Goal: Information Seeking & Learning: Learn about a topic

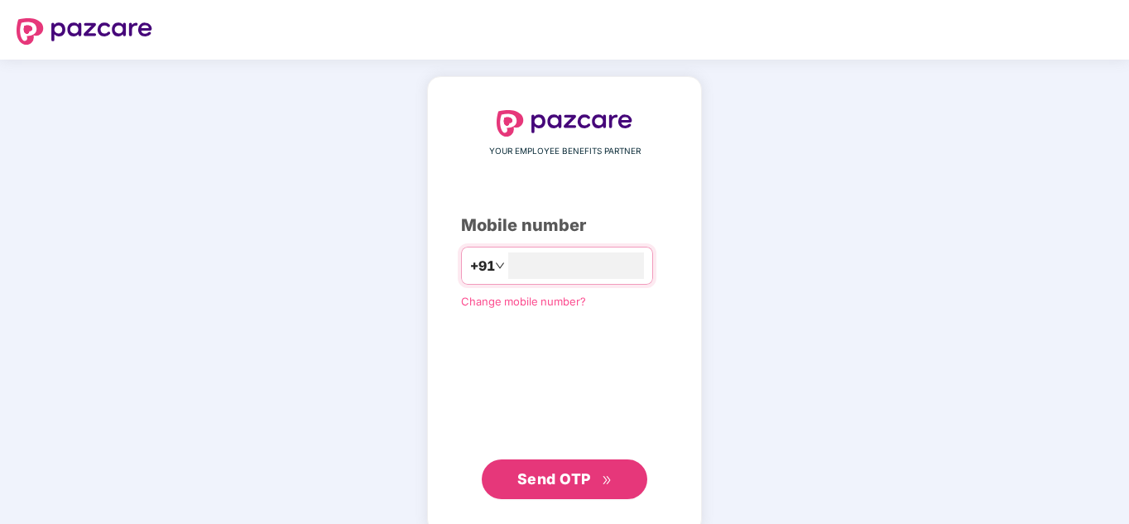
type input "**********"
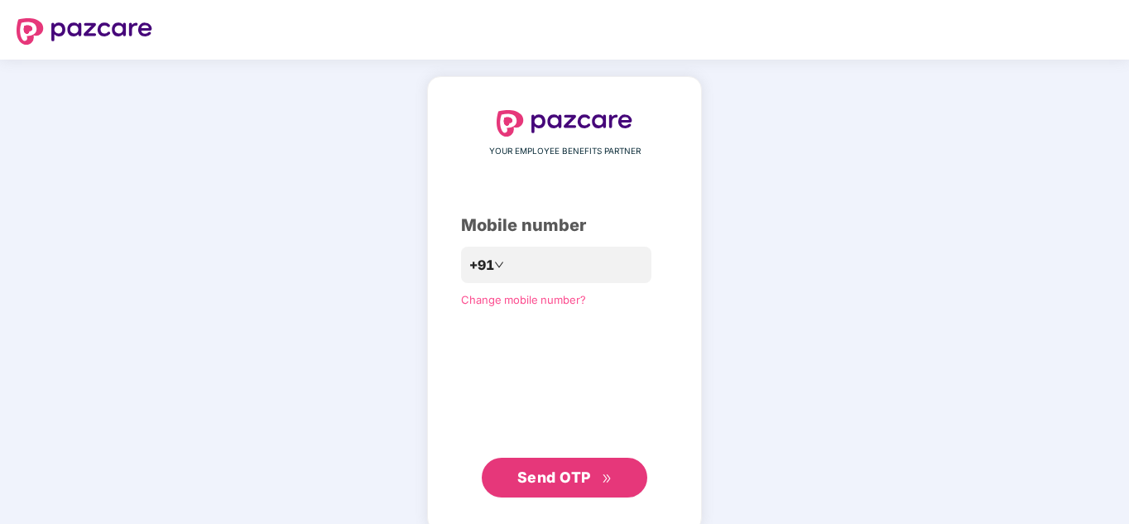
click at [551, 477] on span "Send OTP" at bounding box center [554, 477] width 74 height 17
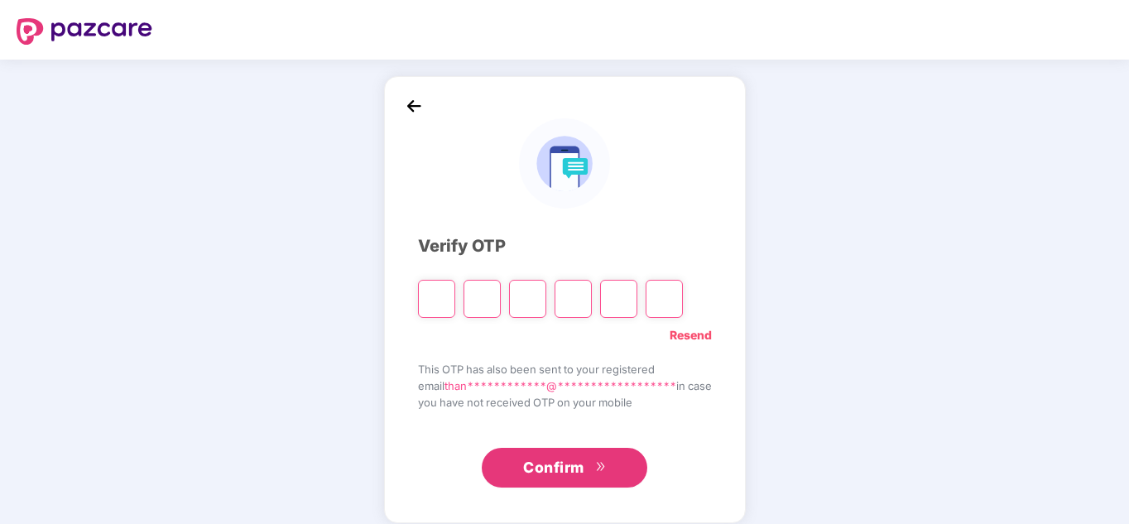
type input "*"
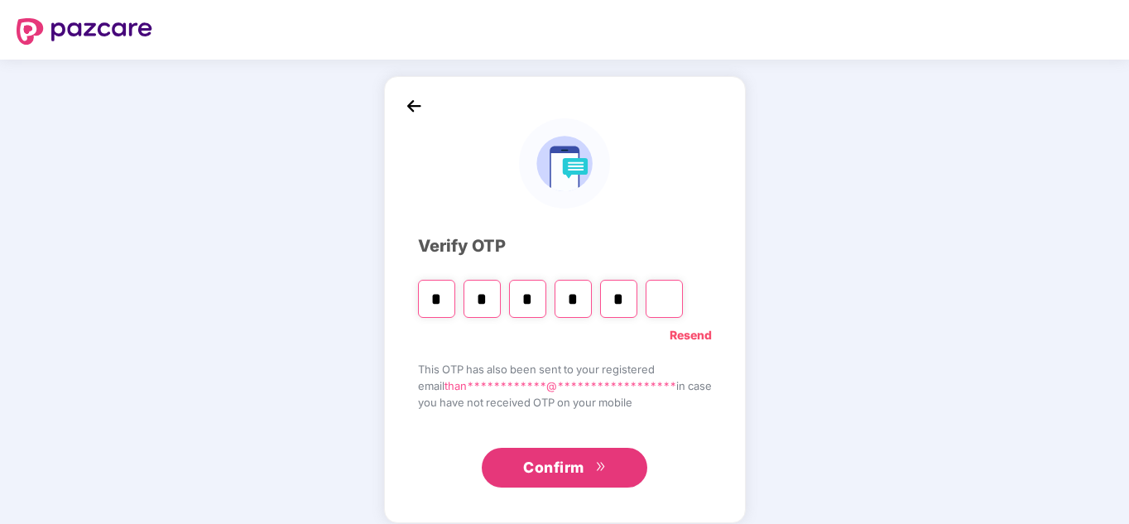
type input "*"
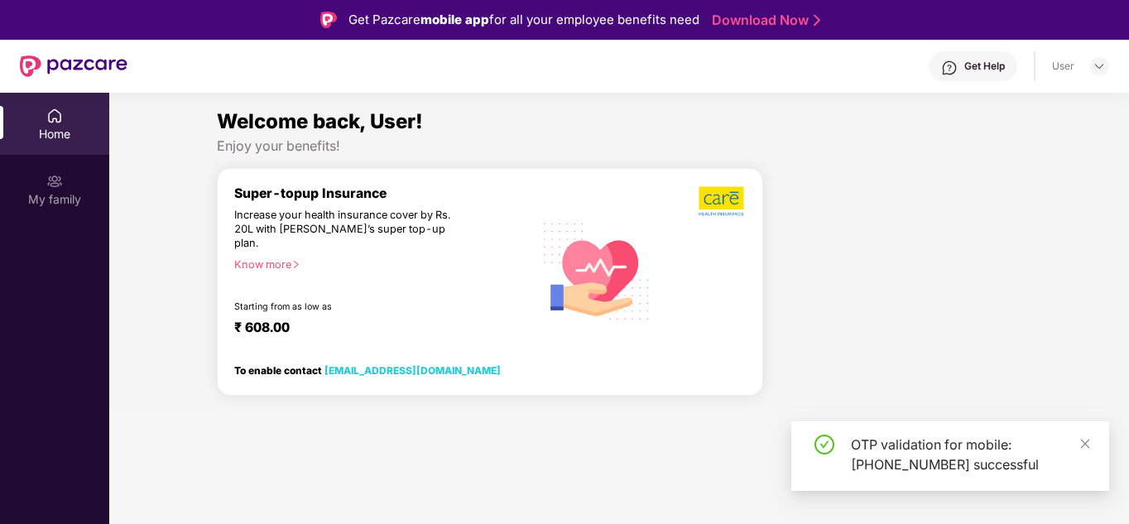
click at [734, 377] on div "Super-topup Insurance Increase your health insurance cover by Rs. 20L with PazC…" at bounding box center [490, 288] width 546 height 241
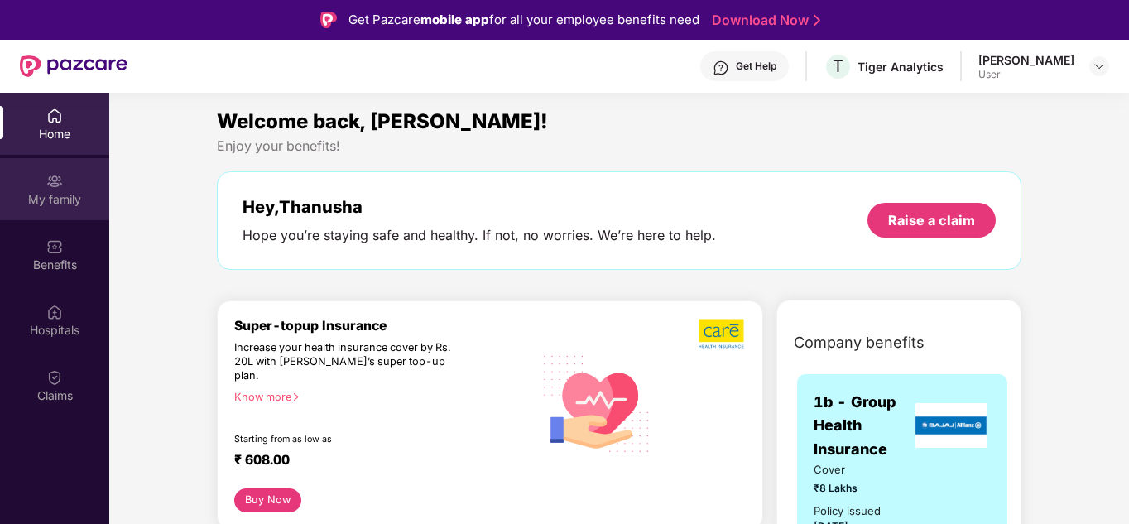
click at [42, 181] on div "My family" at bounding box center [54, 189] width 109 height 62
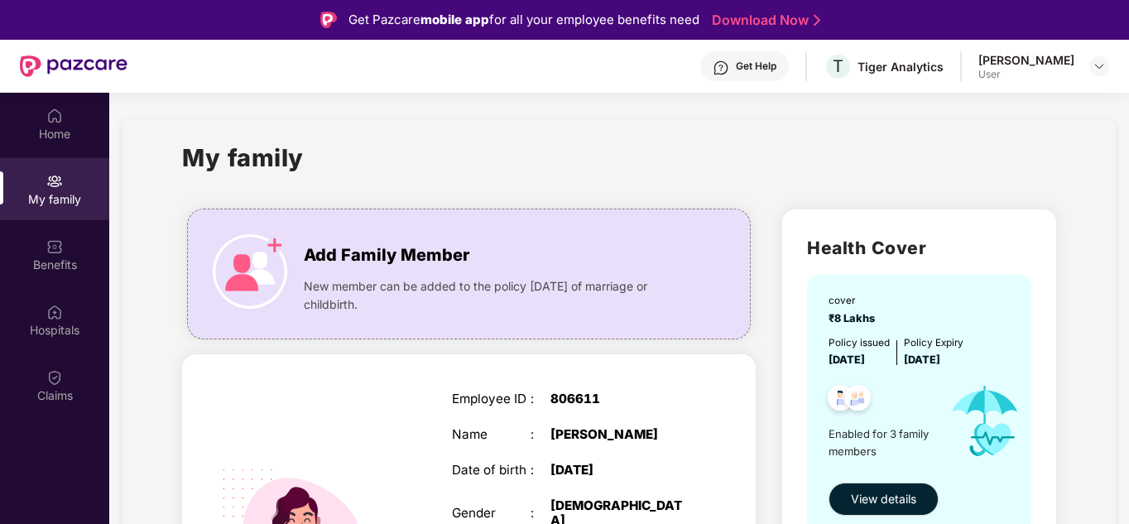
click at [892, 155] on div "My family" at bounding box center [619, 167] width 874 height 57
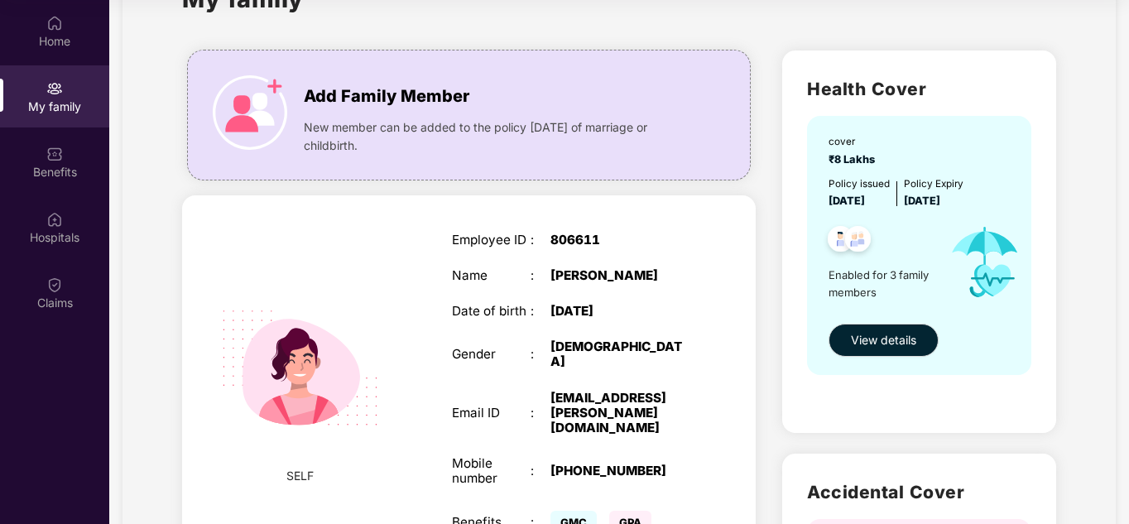
scroll to position [65, 0]
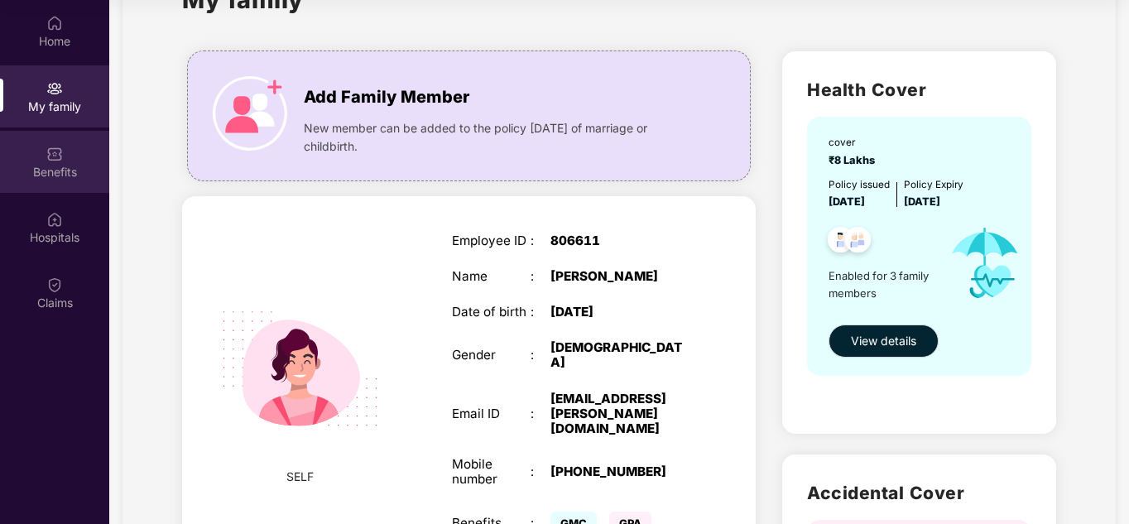
click at [48, 160] on img at bounding box center [54, 154] width 17 height 17
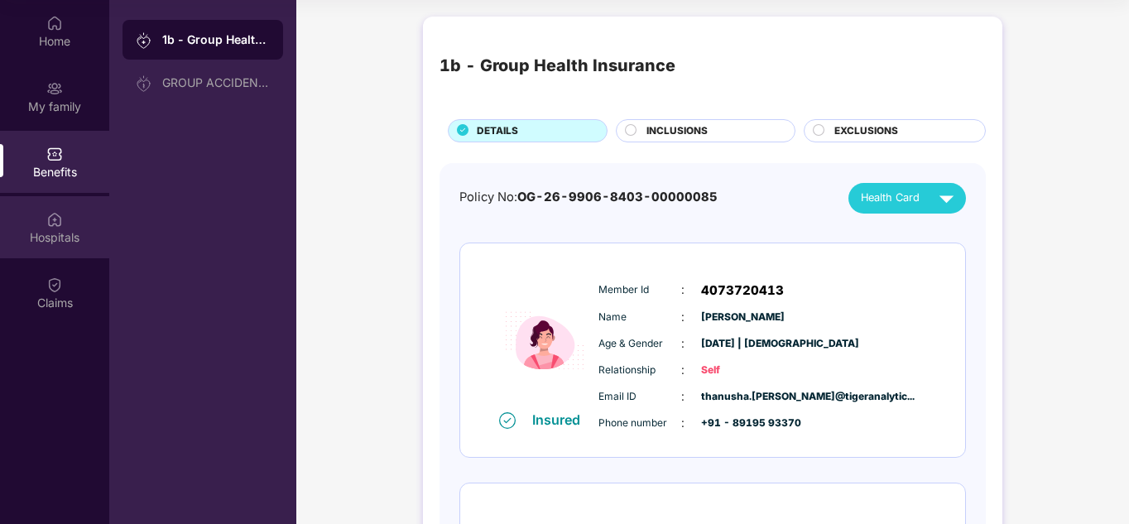
click at [58, 235] on div "Hospitals" at bounding box center [54, 237] width 109 height 17
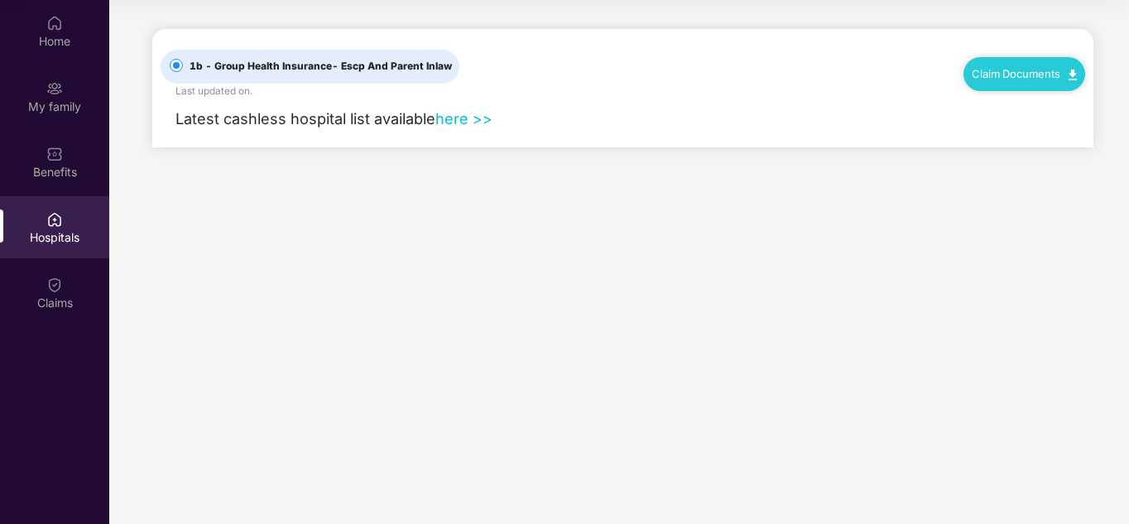
click at [456, 124] on link "here >>" at bounding box center [464, 118] width 57 height 18
click at [62, 33] on div "Home" at bounding box center [54, 41] width 109 height 17
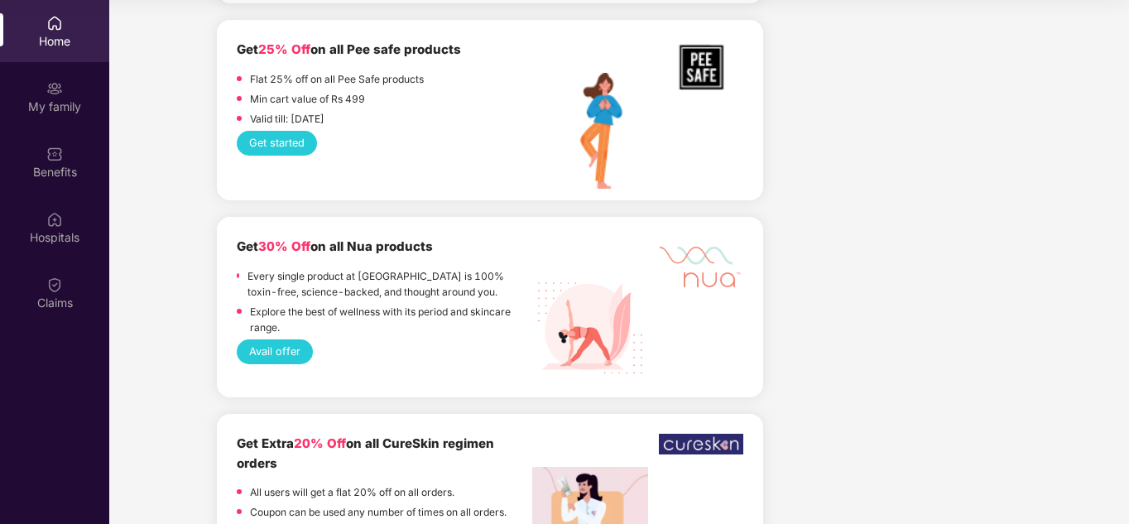
scroll to position [1722, 0]
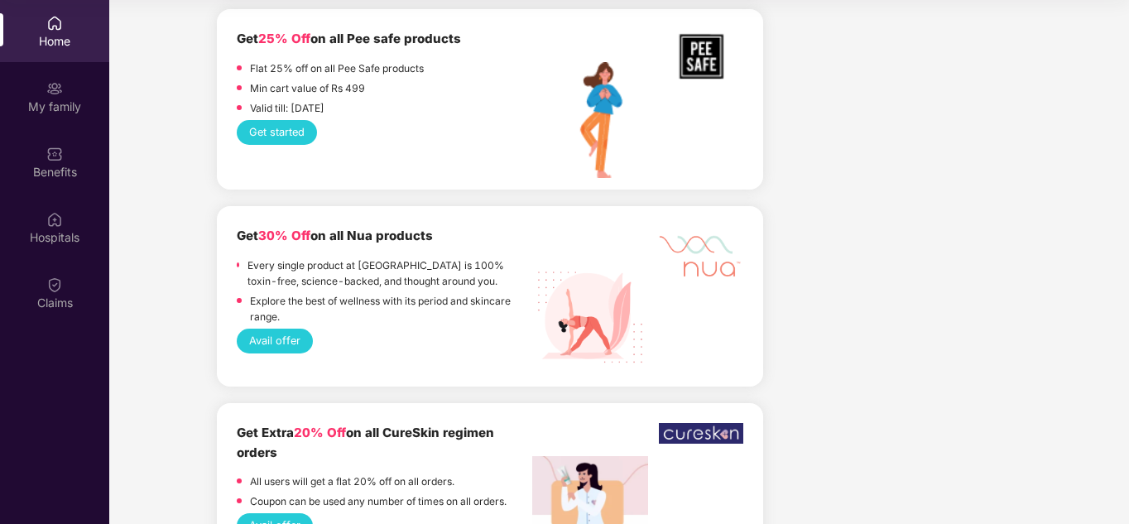
click at [314, 257] on p "Every single product at Nua is 100% toxin-free, science-backed, and thought aro…" at bounding box center [390, 272] width 285 height 31
click at [270, 329] on button "Avail offer" at bounding box center [275, 341] width 76 height 25
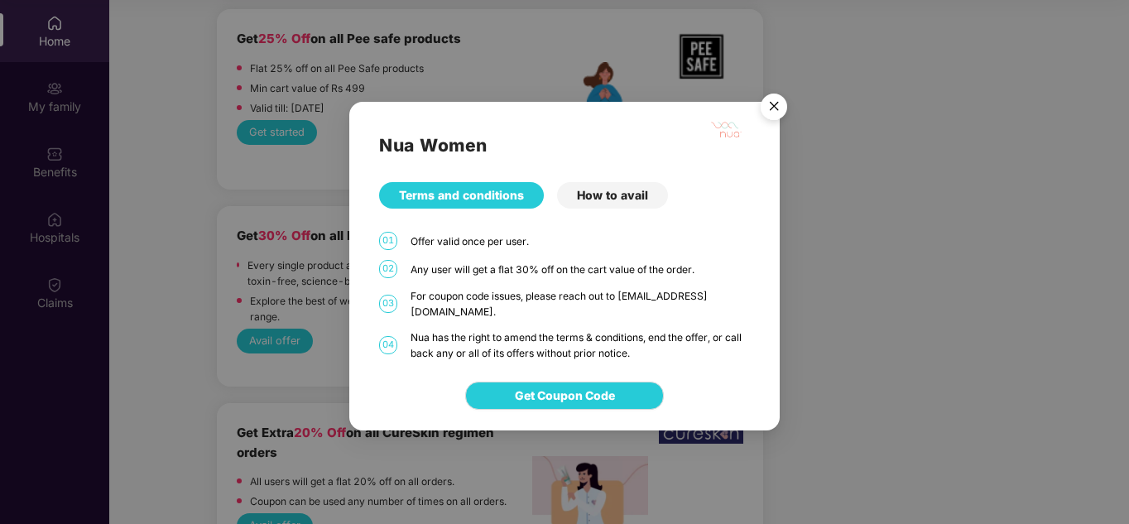
click at [571, 195] on div "How to avail" at bounding box center [612, 195] width 111 height 26
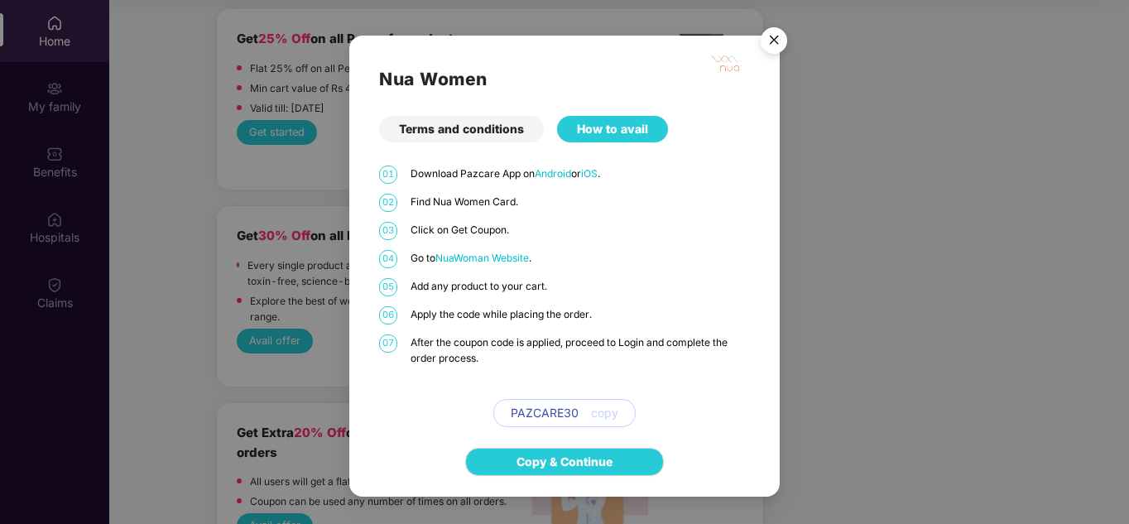
click at [773, 38] on img "Close" at bounding box center [774, 43] width 46 height 46
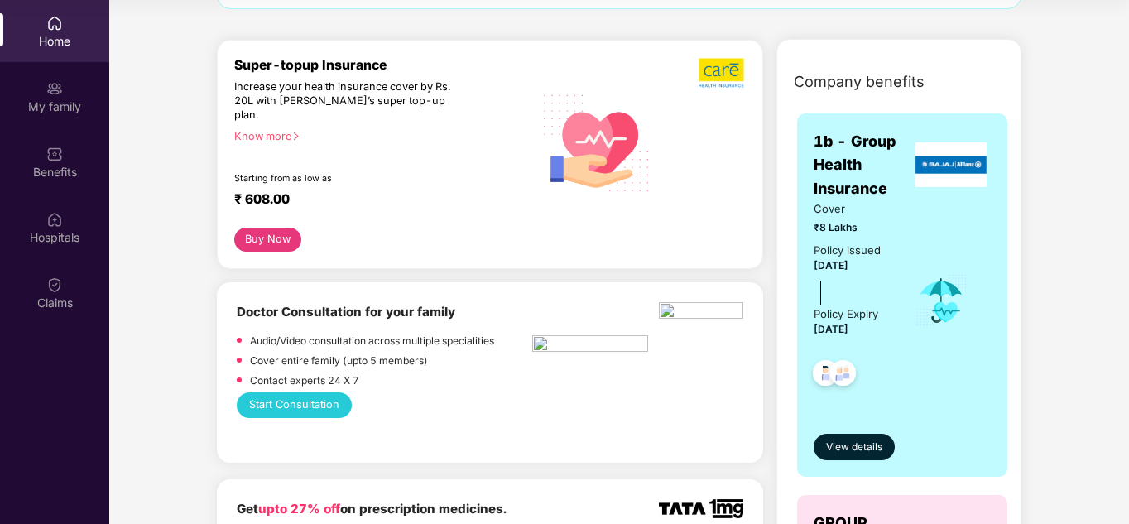
scroll to position [163, 0]
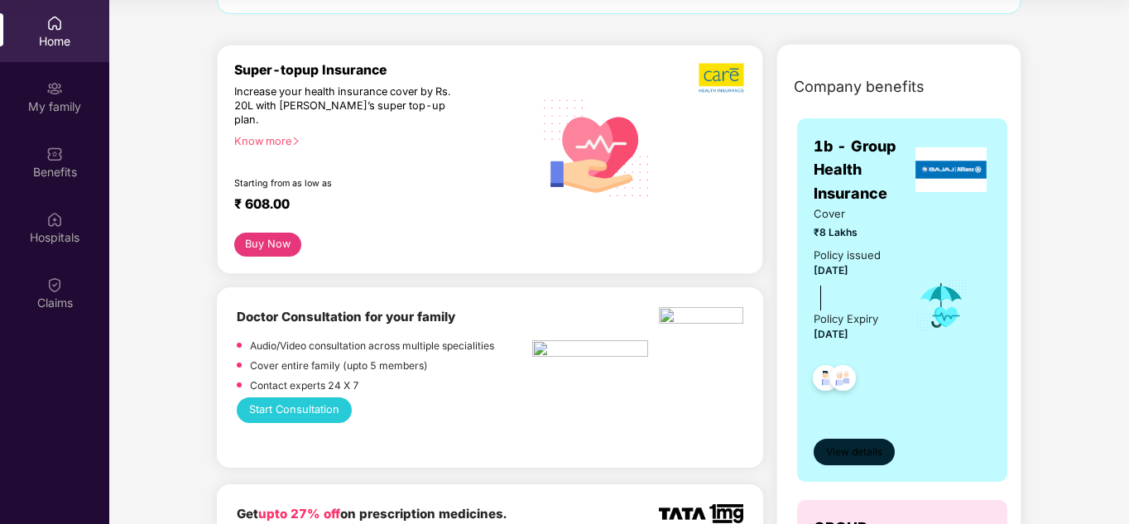
click at [830, 453] on span "View details" at bounding box center [854, 453] width 56 height 16
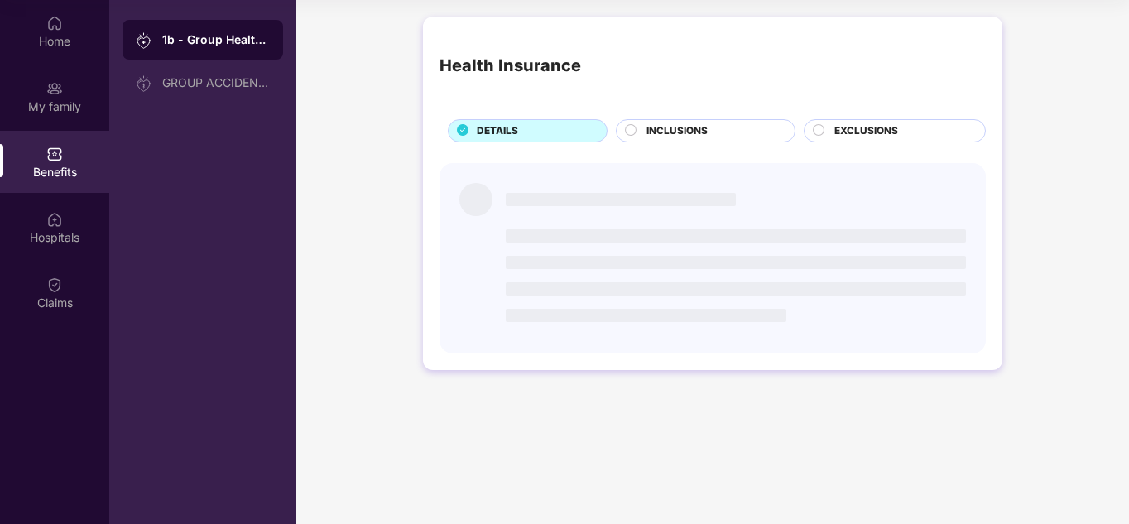
drag, startPoint x: 830, startPoint y: 453, endPoint x: 389, endPoint y: 204, distance: 506.8
click at [389, 204] on main "Health Insurance DETAILS INCLUSIONS EXCLUSIONS" at bounding box center [712, 262] width 833 height 524
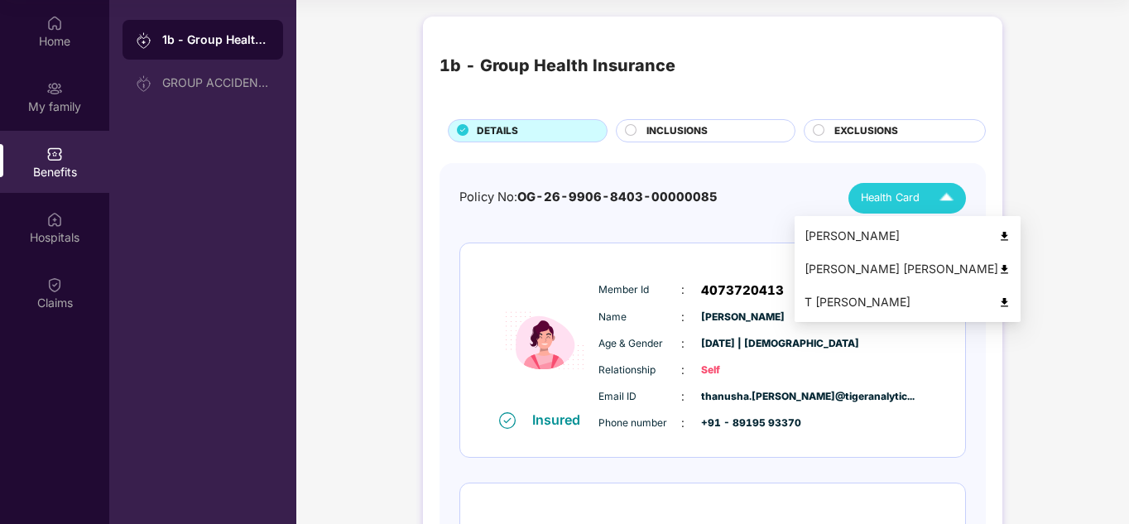
click at [893, 193] on span "Health Card" at bounding box center [890, 198] width 59 height 17
click at [864, 272] on div "Devarajula Venkata Ramesh Kumar" at bounding box center [908, 269] width 206 height 18
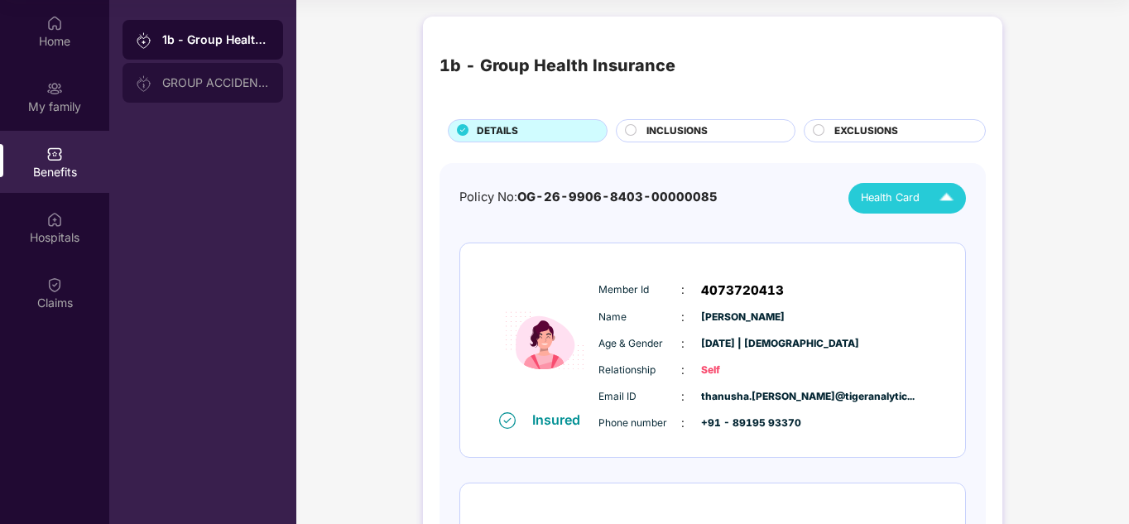
click at [191, 85] on div "GROUP ACCIDENTAL INSURANCE" at bounding box center [216, 82] width 108 height 13
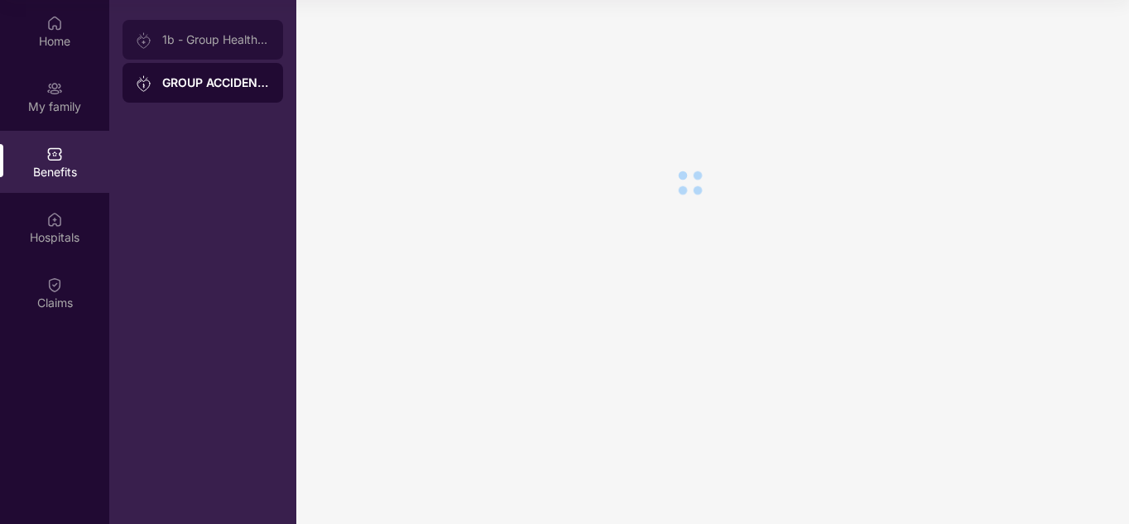
click at [199, 54] on div "1b - Group Health Insurance" at bounding box center [203, 40] width 161 height 40
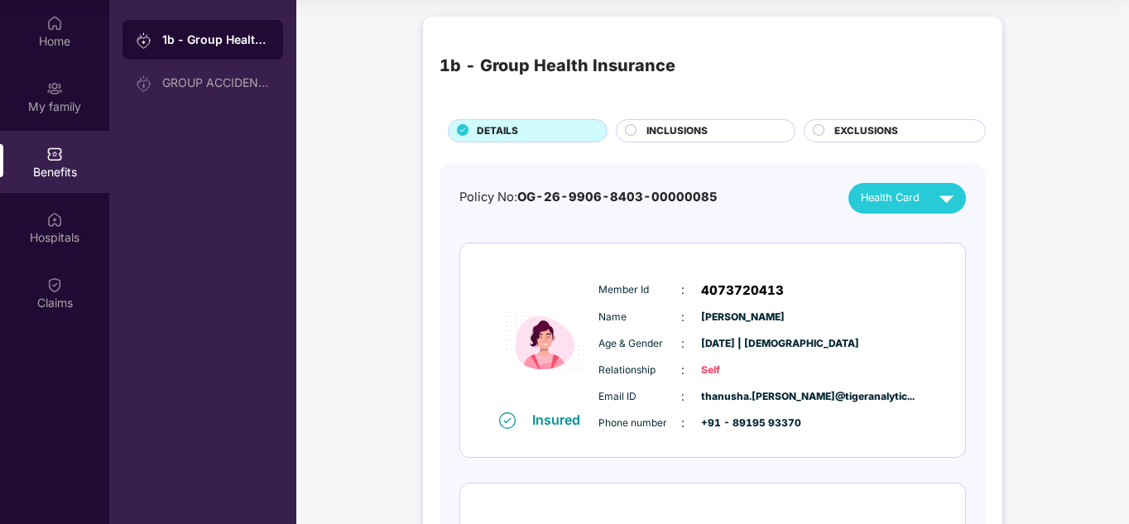
click at [638, 133] on div "INCLUSIONS" at bounding box center [712, 132] width 148 height 18
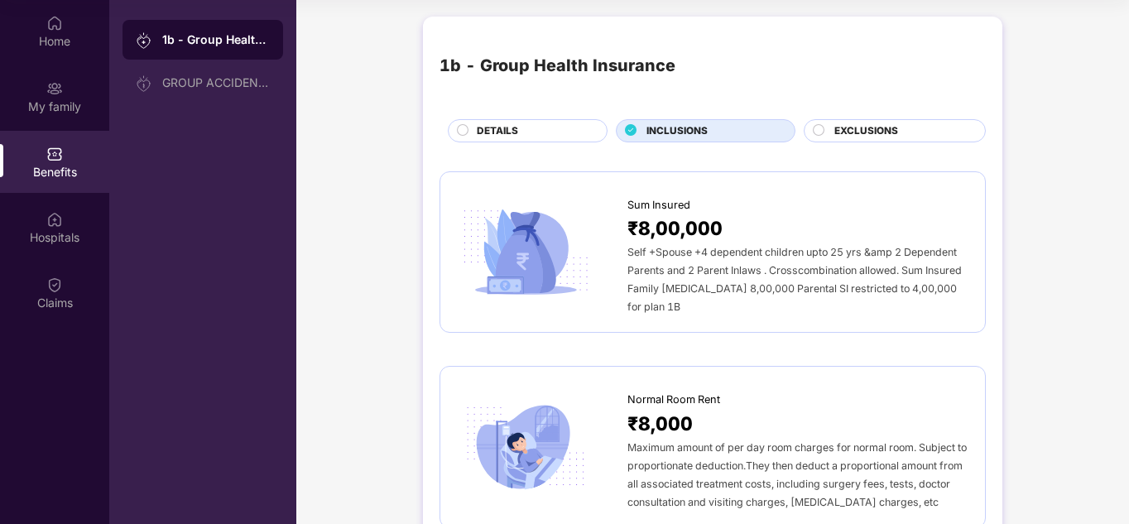
click at [553, 123] on div "DETAILS" at bounding box center [534, 132] width 130 height 18
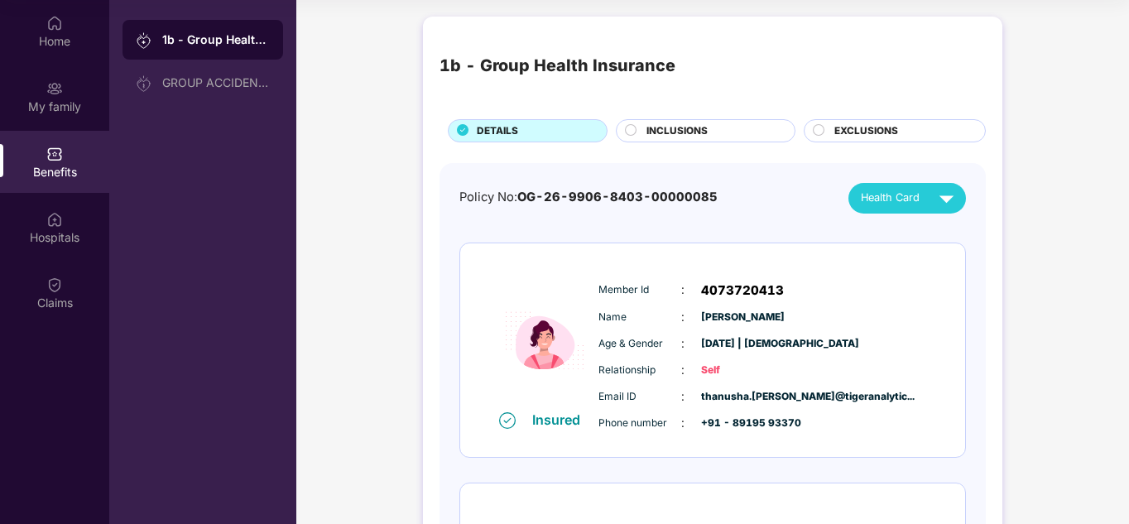
click at [897, 195] on span "Health Card" at bounding box center [890, 198] width 59 height 17
click at [947, 196] on img at bounding box center [946, 198] width 29 height 29
click at [947, 200] on img at bounding box center [946, 198] width 29 height 29
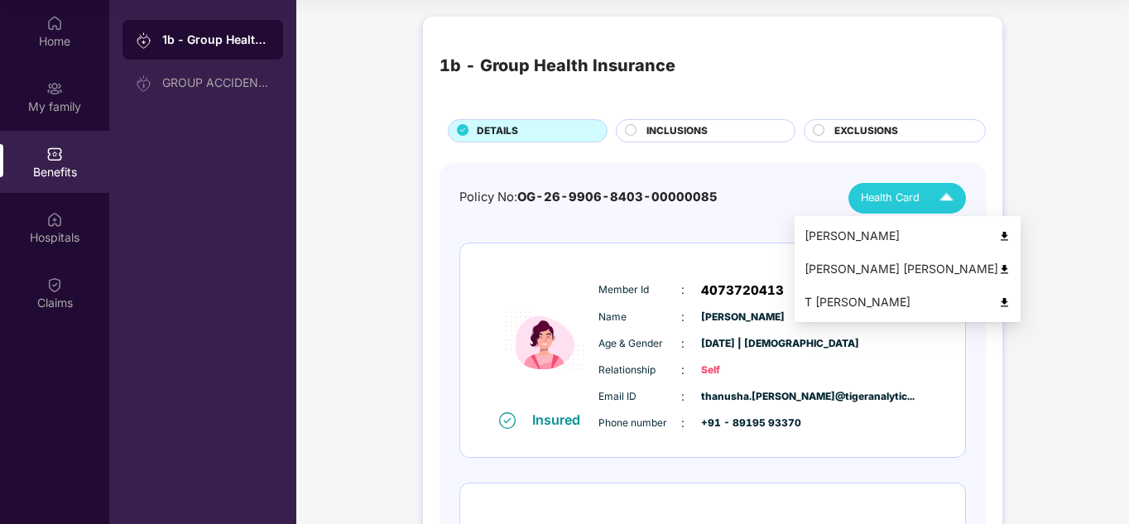
click at [898, 265] on div "Devarajula Venkata Ramesh Kumar" at bounding box center [908, 269] width 206 height 18
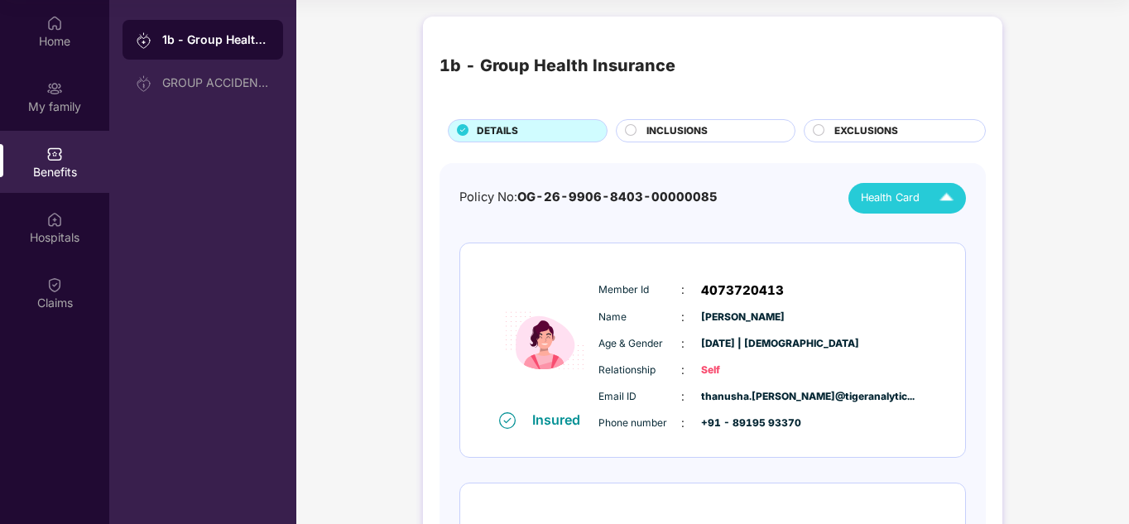
click at [690, 130] on span "INCLUSIONS" at bounding box center [677, 131] width 61 height 16
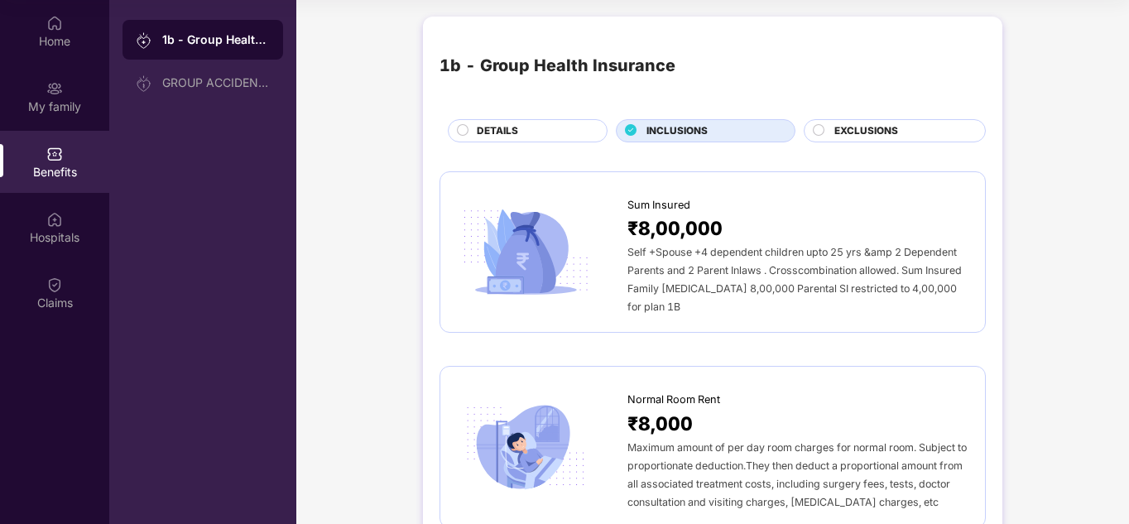
click at [486, 400] on img at bounding box center [525, 447] width 137 height 95
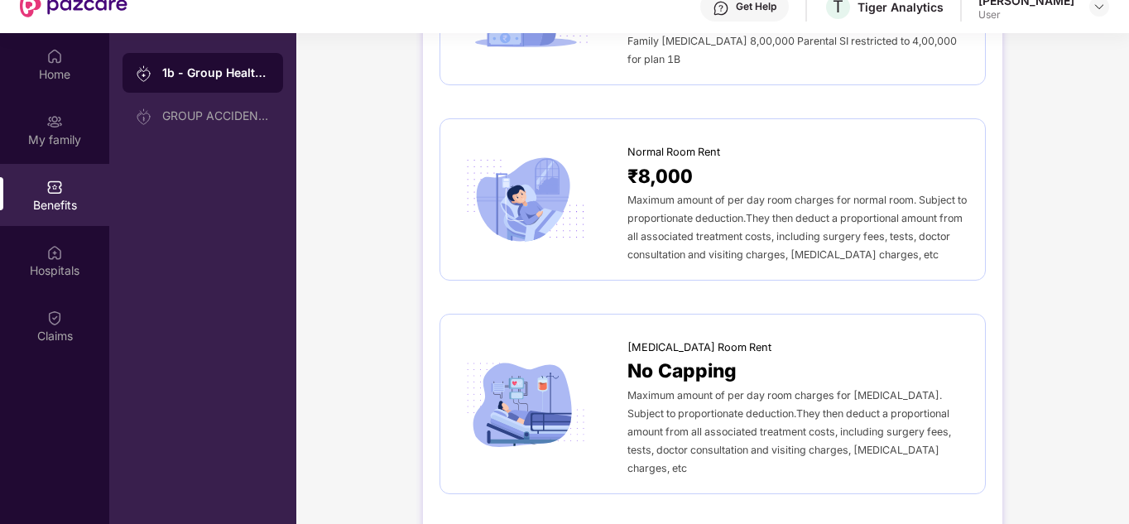
scroll to position [265, 0]
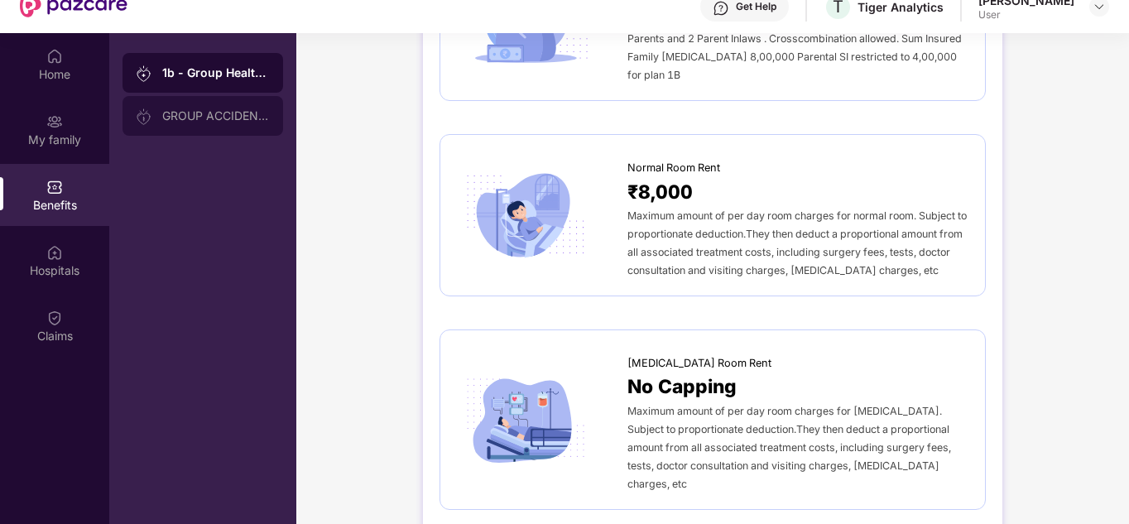
click at [202, 128] on div "GROUP ACCIDENTAL INSURANCE" at bounding box center [203, 116] width 161 height 40
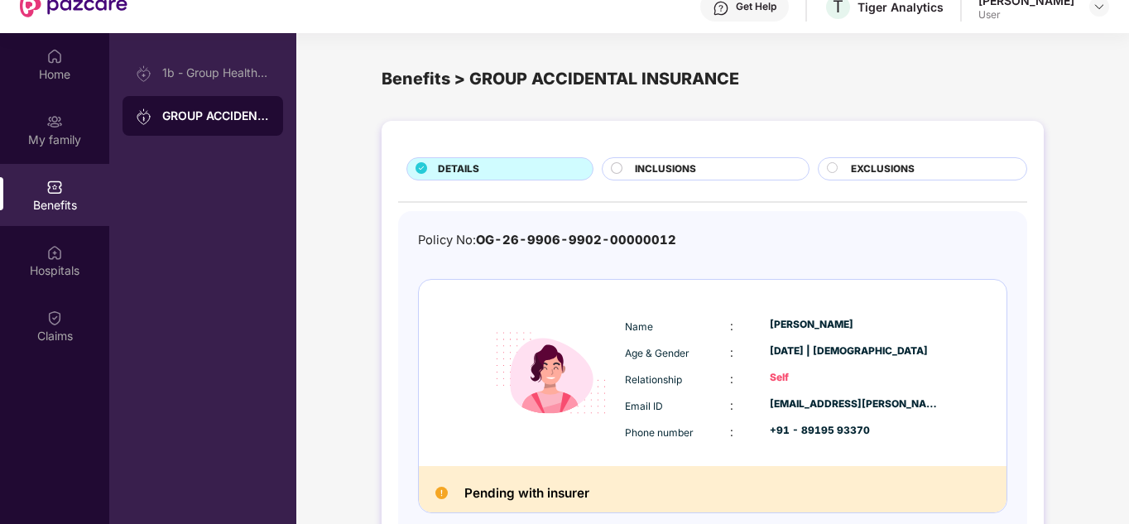
click at [637, 171] on span "INCLUSIONS" at bounding box center [665, 169] width 61 height 16
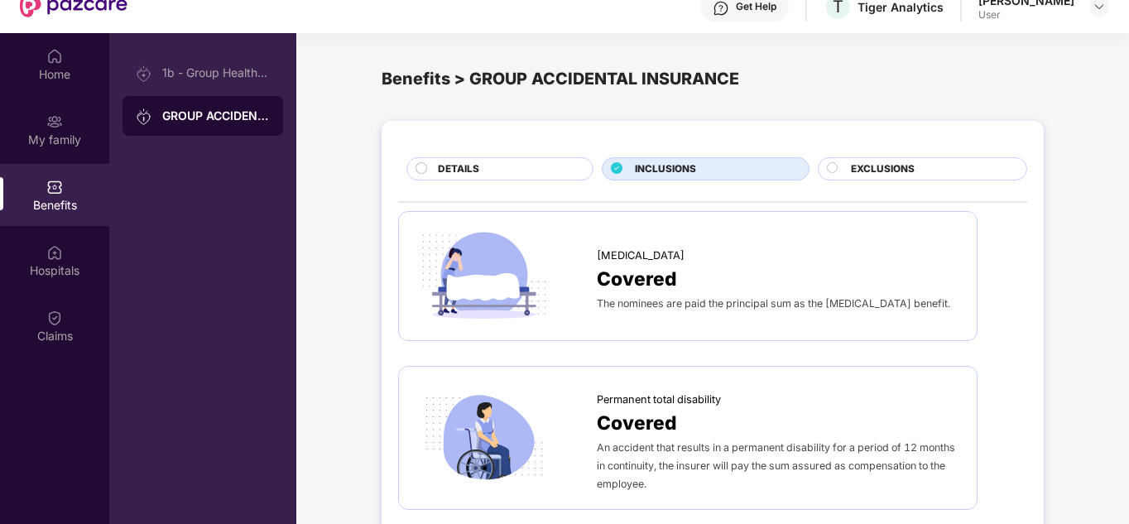
click at [591, 424] on div at bounding box center [506, 437] width 181 height 95
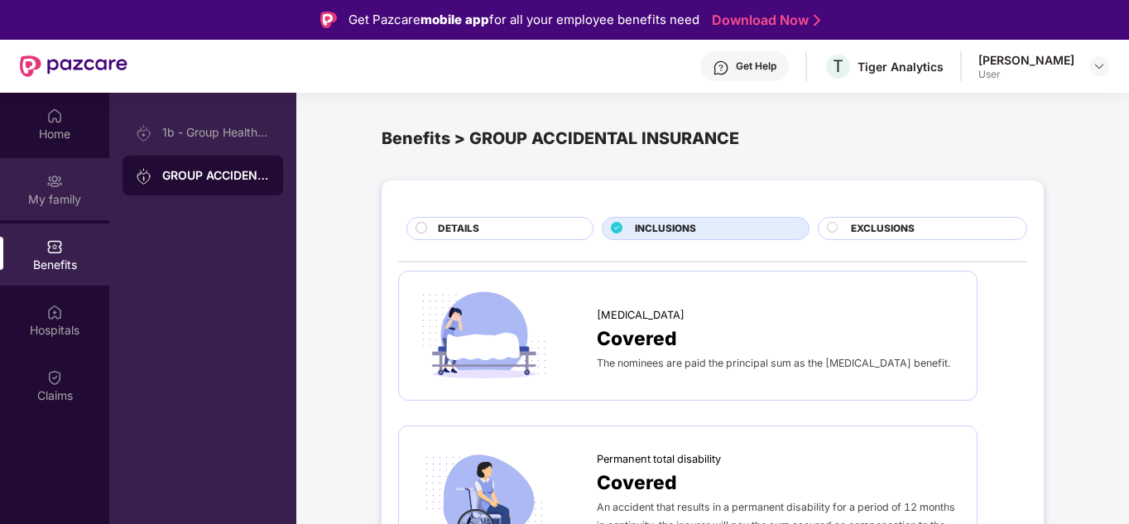
click at [51, 197] on div "My family" at bounding box center [54, 199] width 109 height 17
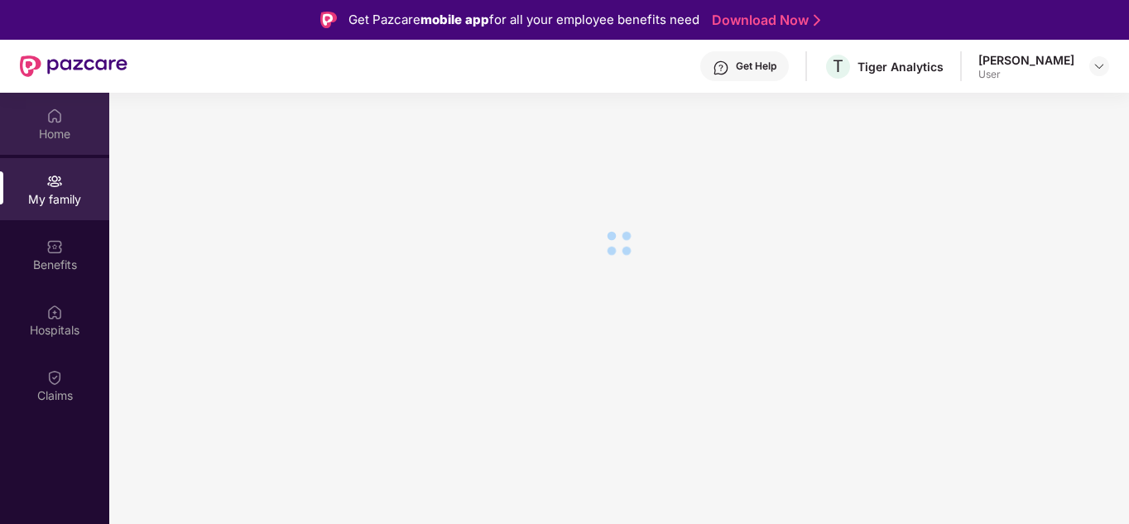
click at [62, 108] on img at bounding box center [54, 116] width 17 height 17
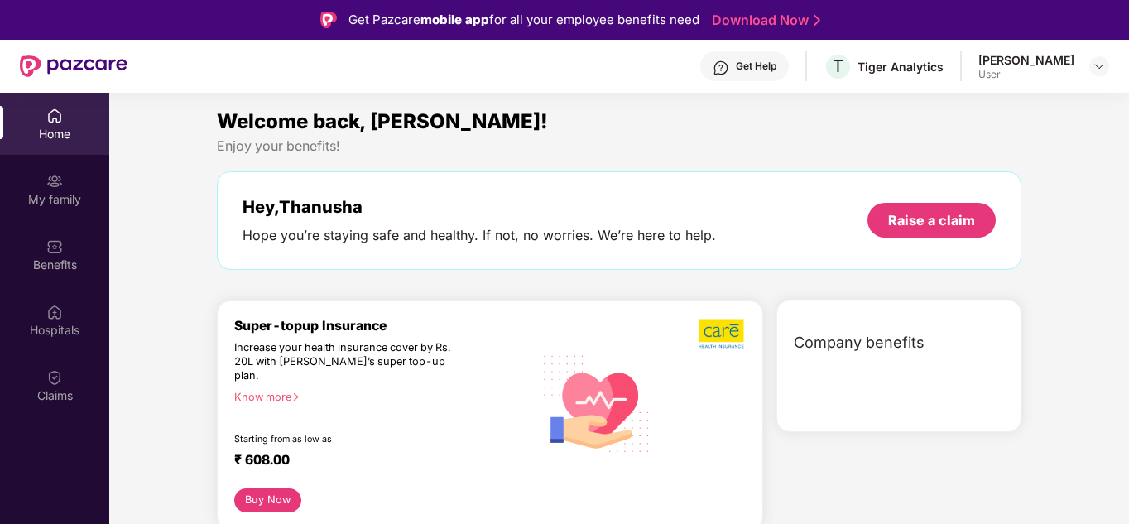
click at [712, 65] on div "Get Help" at bounding box center [744, 66] width 89 height 30
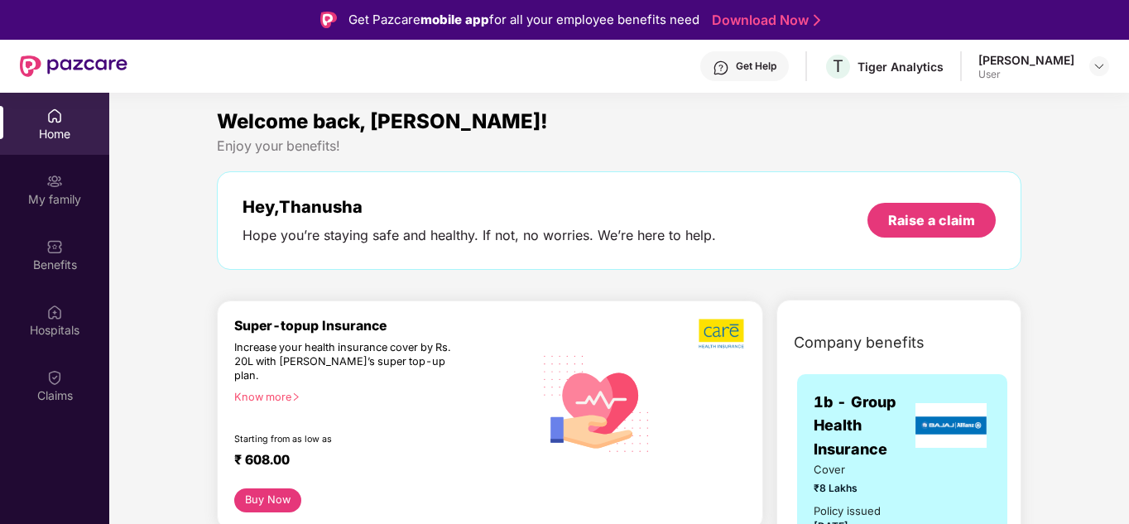
click at [552, 256] on div "Hey, Thanusha Hope you’re staying safe and healthy. If not, no worries. We’re h…" at bounding box center [619, 220] width 805 height 99
click at [703, 144] on div "Enjoy your benefits!" at bounding box center [619, 145] width 805 height 17
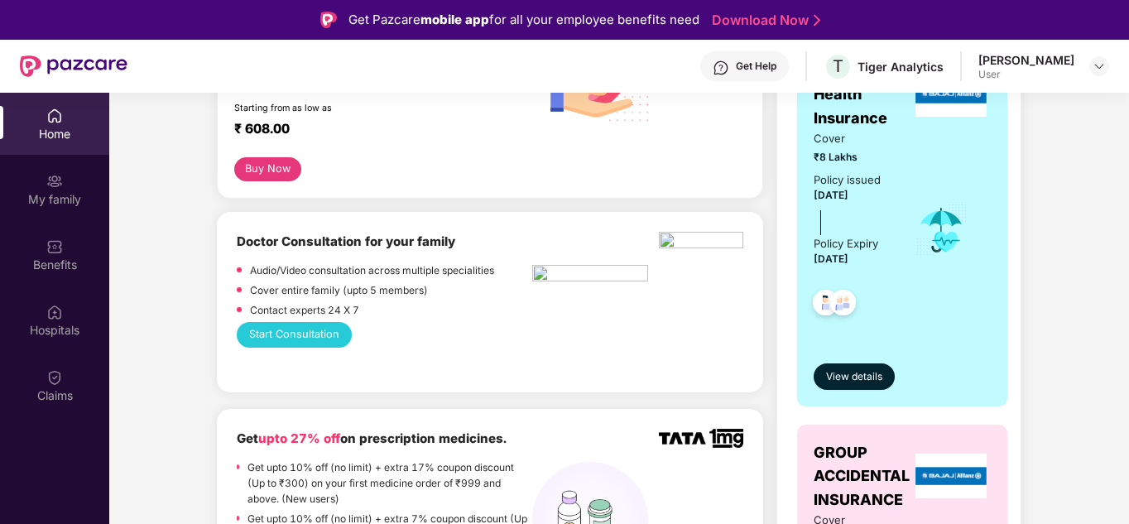
scroll to position [364, 0]
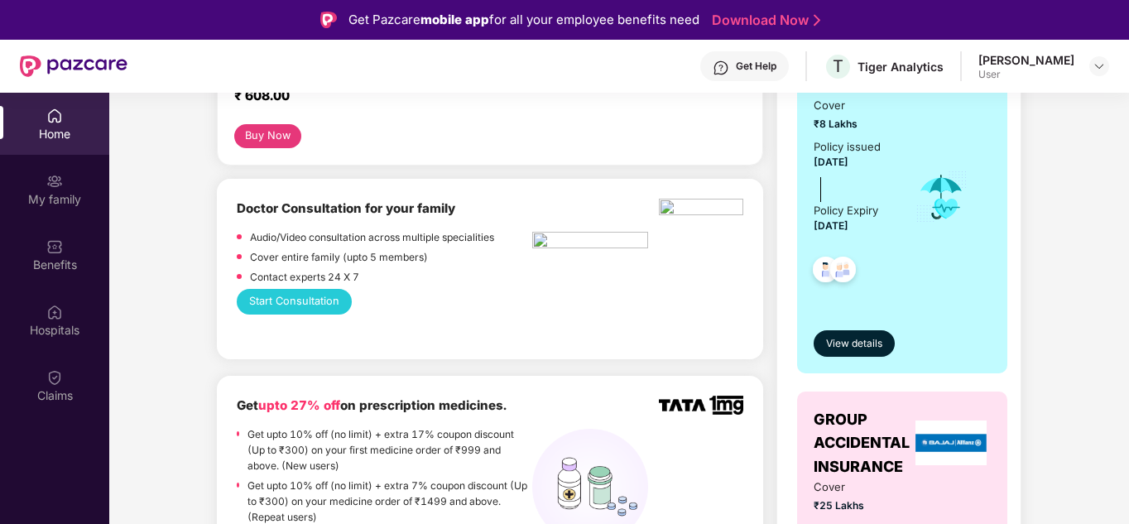
click at [298, 291] on button "Start Consultation" at bounding box center [294, 301] width 115 height 25
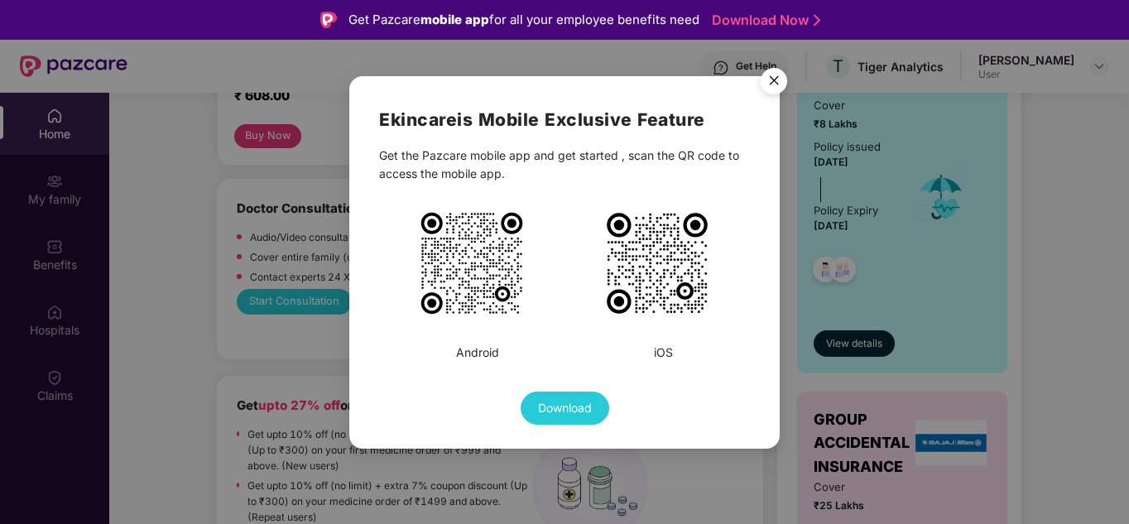
click at [772, 75] on img "Close" at bounding box center [774, 83] width 46 height 46
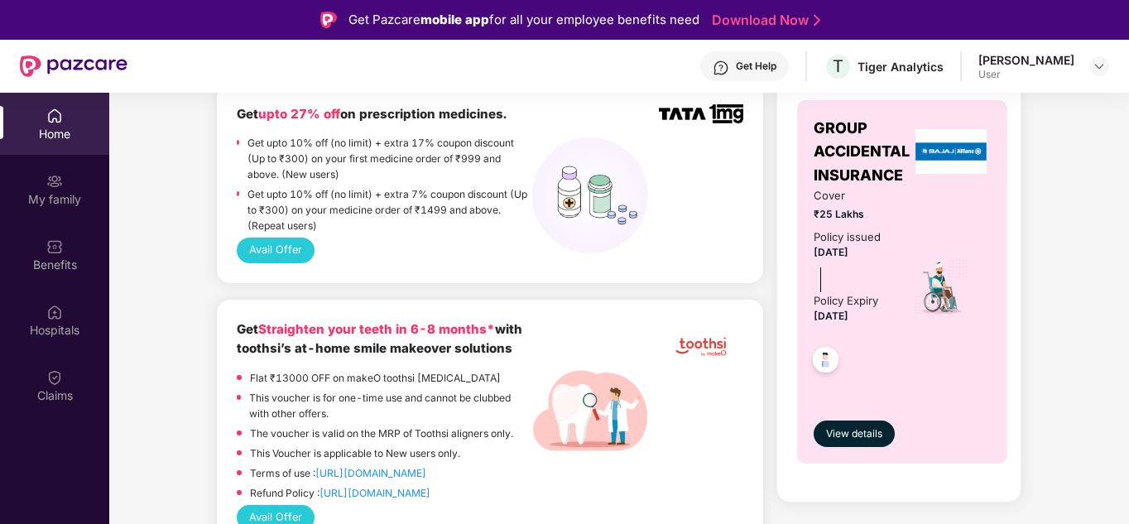
scroll to position [762, 0]
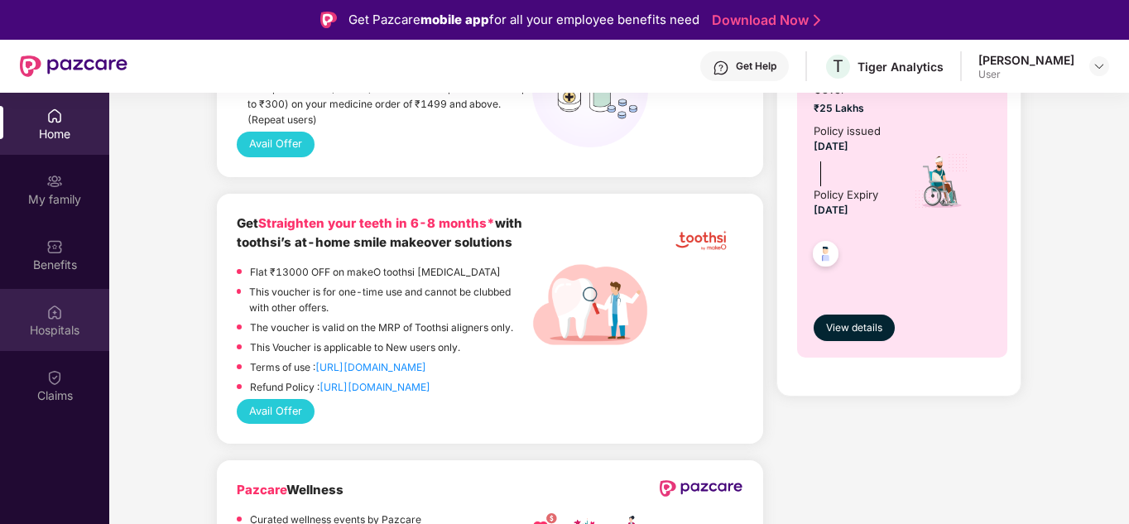
click at [73, 330] on div "Hospitals" at bounding box center [54, 330] width 109 height 17
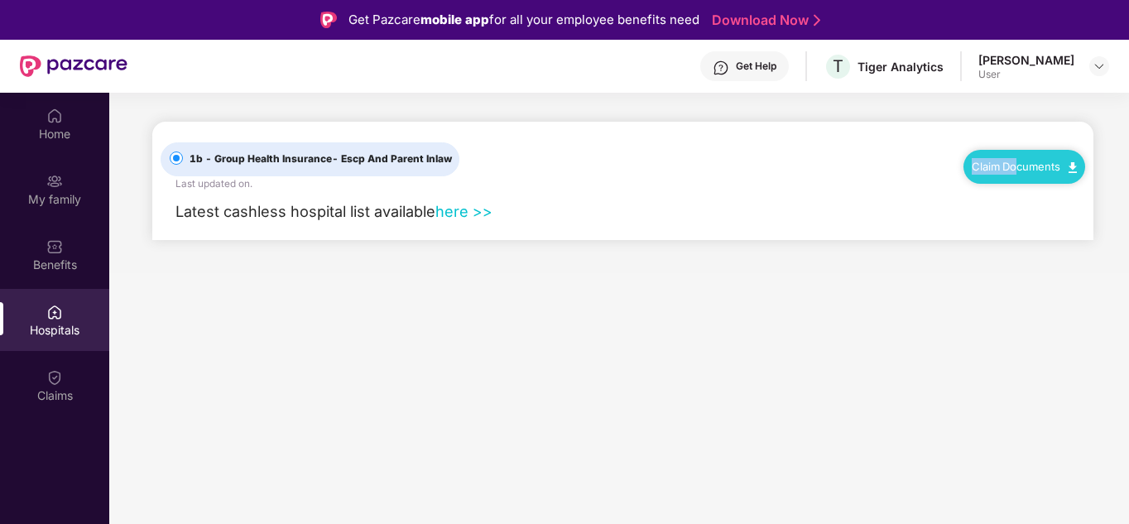
drag, startPoint x: 1014, startPoint y: 170, endPoint x: 582, endPoint y: 92, distance: 439.2
click at [582, 92] on div "Get Pazcare mobile app for all your employee benefits need Download Now Get Hel…" at bounding box center [564, 308] width 1129 height 617
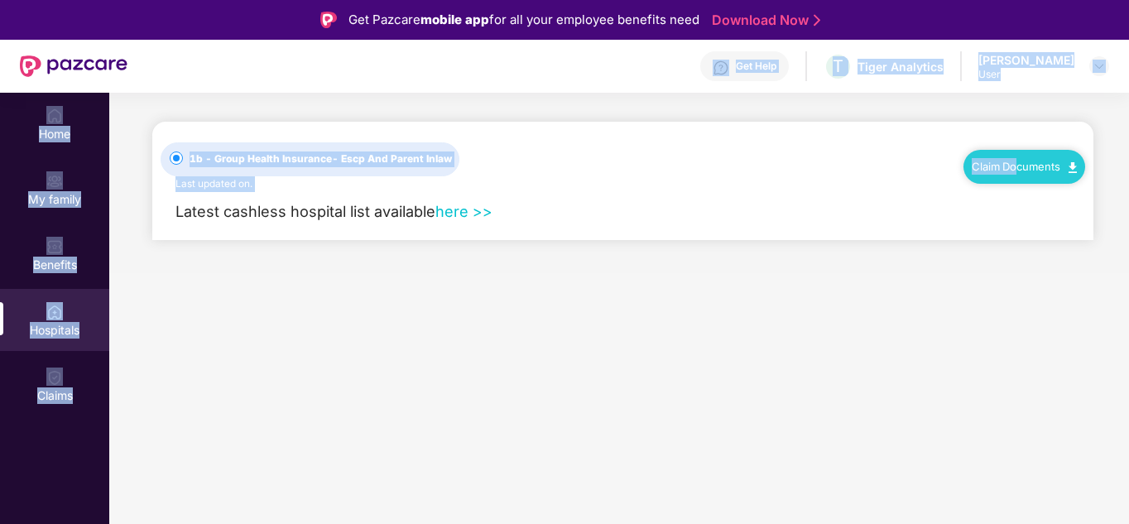
click at [461, 214] on link "here >>" at bounding box center [464, 211] width 57 height 18
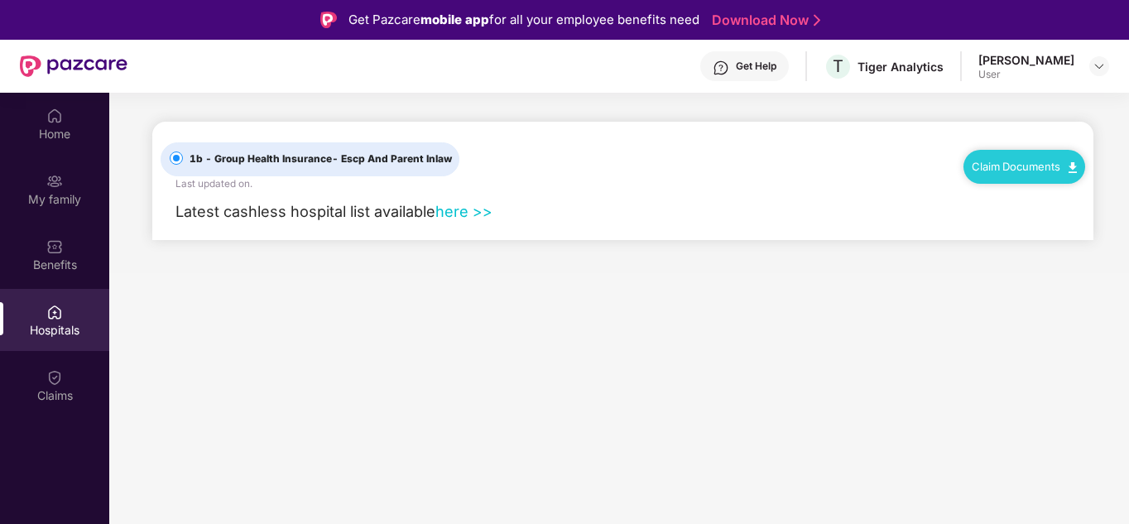
click at [493, 333] on main "1b - Group Health Insurance - Escp And Parent Inlaw Last updated on . Claim Doc…" at bounding box center [619, 355] width 1020 height 524
click at [1107, 65] on div at bounding box center [1100, 66] width 20 height 20
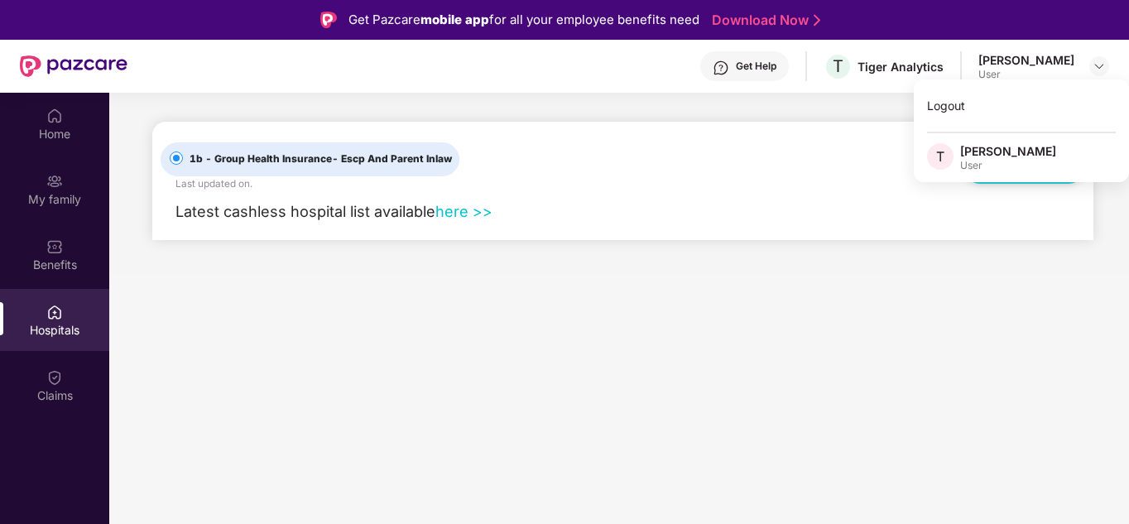
click at [592, 300] on main "1b - Group Health Insurance - Escp And Parent Inlaw Last updated on . Claim Doc…" at bounding box center [619, 355] width 1020 height 524
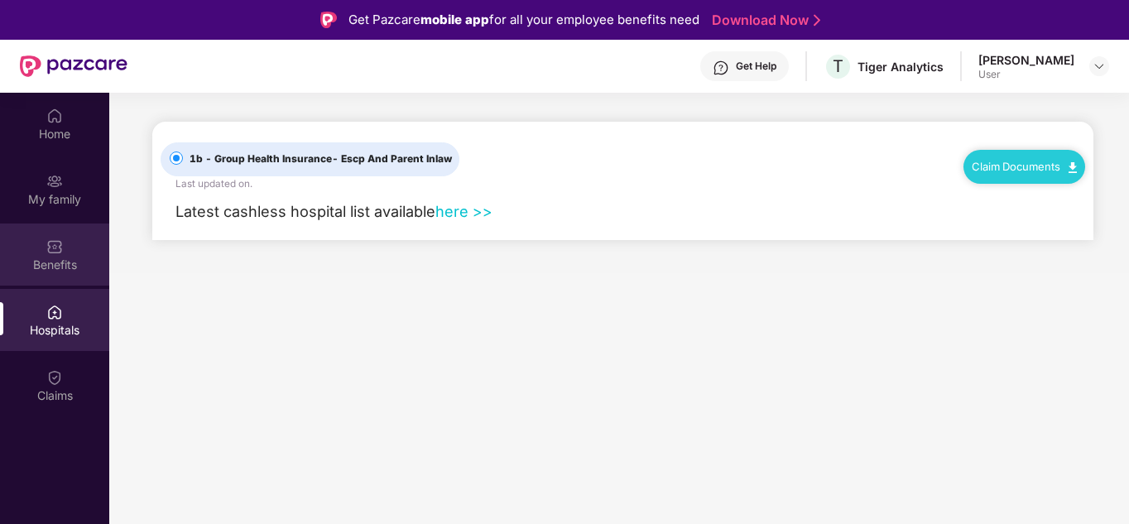
click at [58, 249] on img at bounding box center [54, 246] width 17 height 17
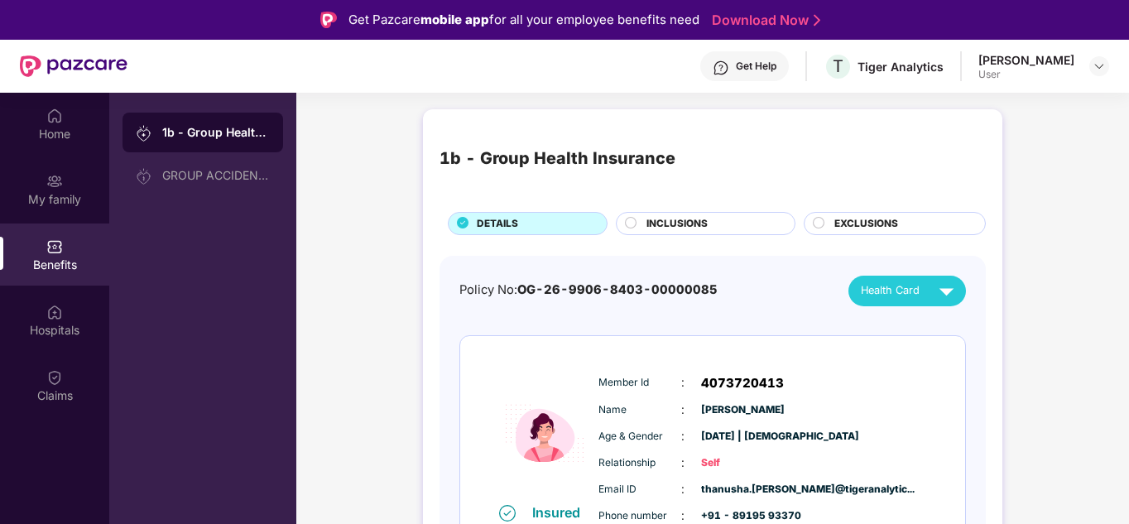
click at [823, 219] on icon at bounding box center [819, 223] width 12 height 12
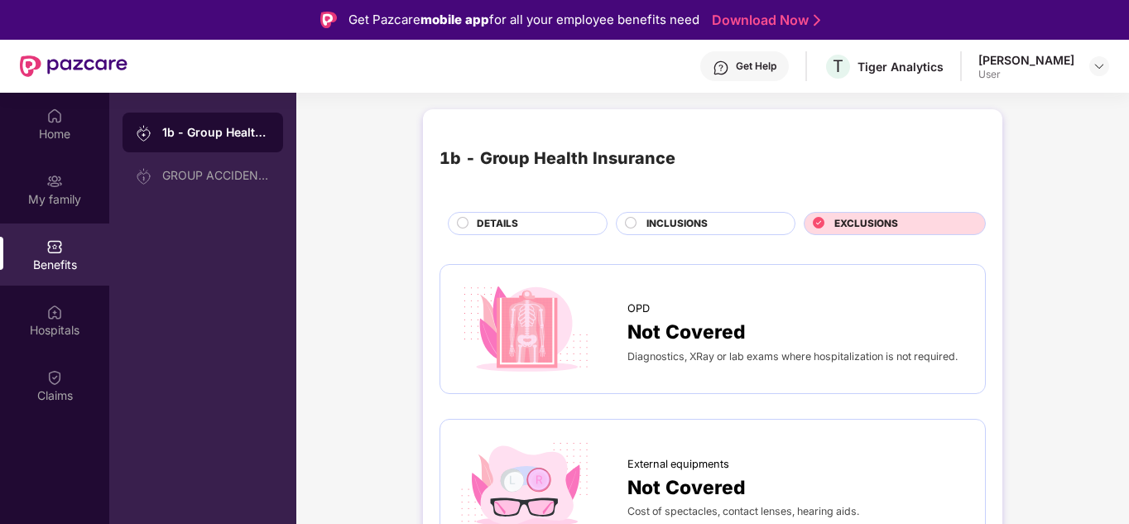
click at [633, 223] on circle at bounding box center [631, 222] width 11 height 11
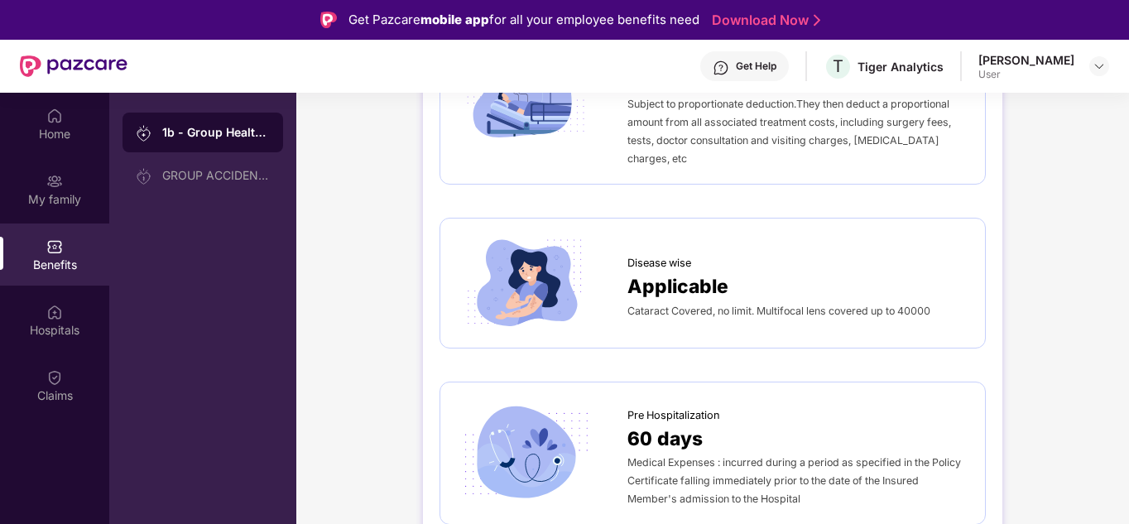
scroll to position [729, 0]
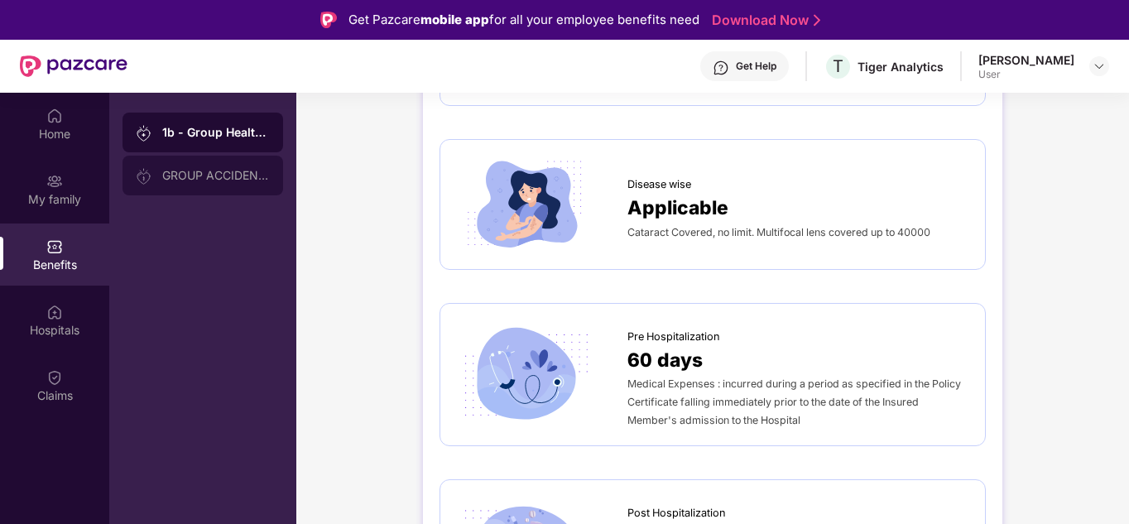
click at [171, 176] on div "GROUP ACCIDENTAL INSURANCE" at bounding box center [216, 175] width 108 height 13
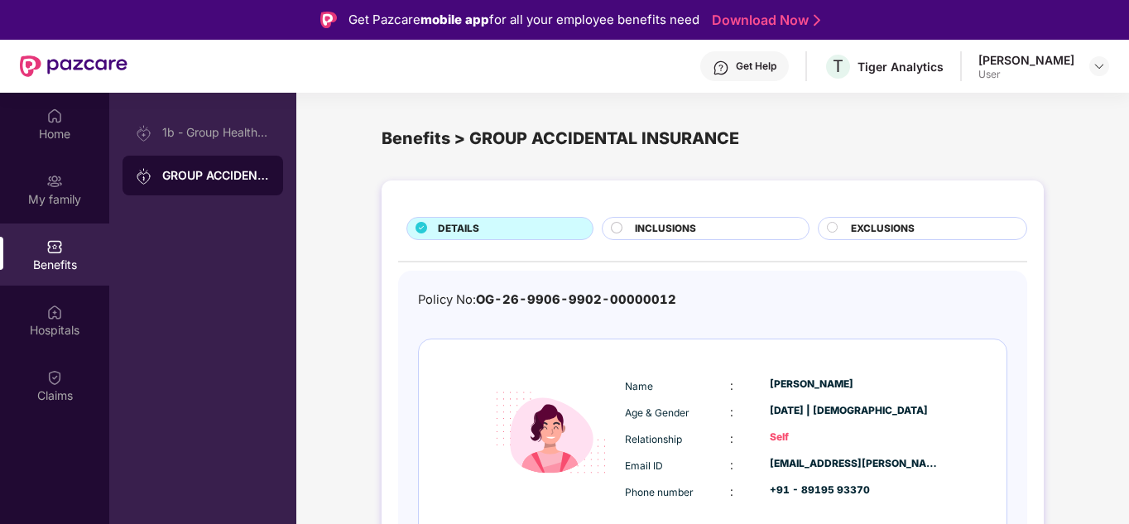
click at [727, 231] on div "INCLUSIONS" at bounding box center [713, 230] width 173 height 18
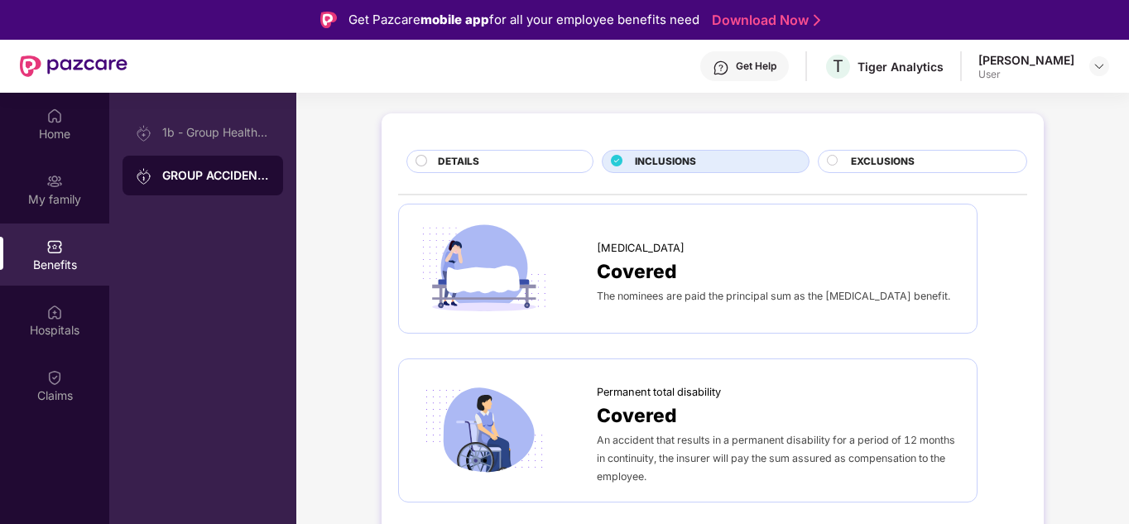
scroll to position [66, 0]
click at [888, 156] on span "EXCLUSIONS" at bounding box center [883, 163] width 64 height 16
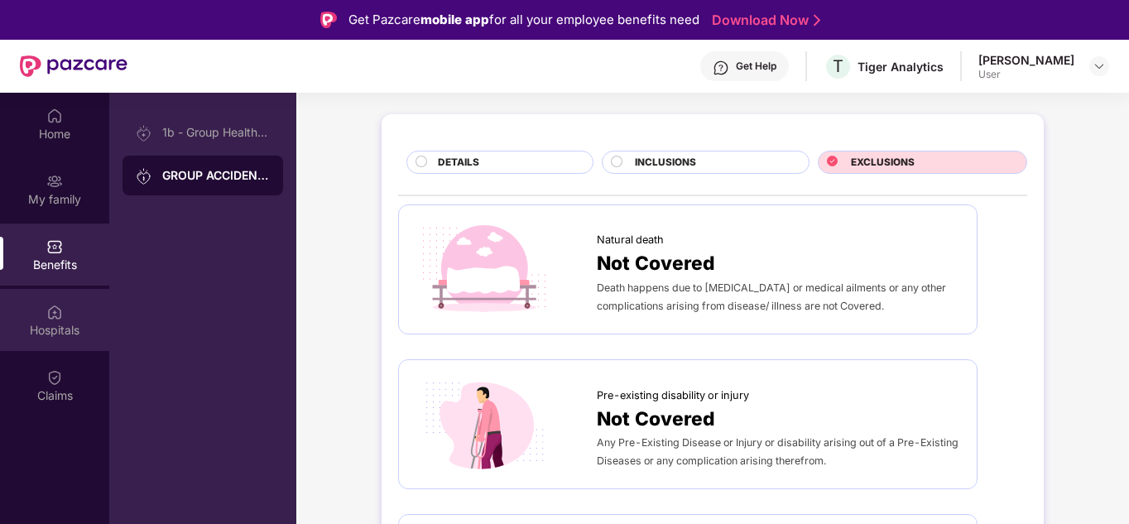
click at [9, 322] on div "Hospitals" at bounding box center [54, 330] width 109 height 17
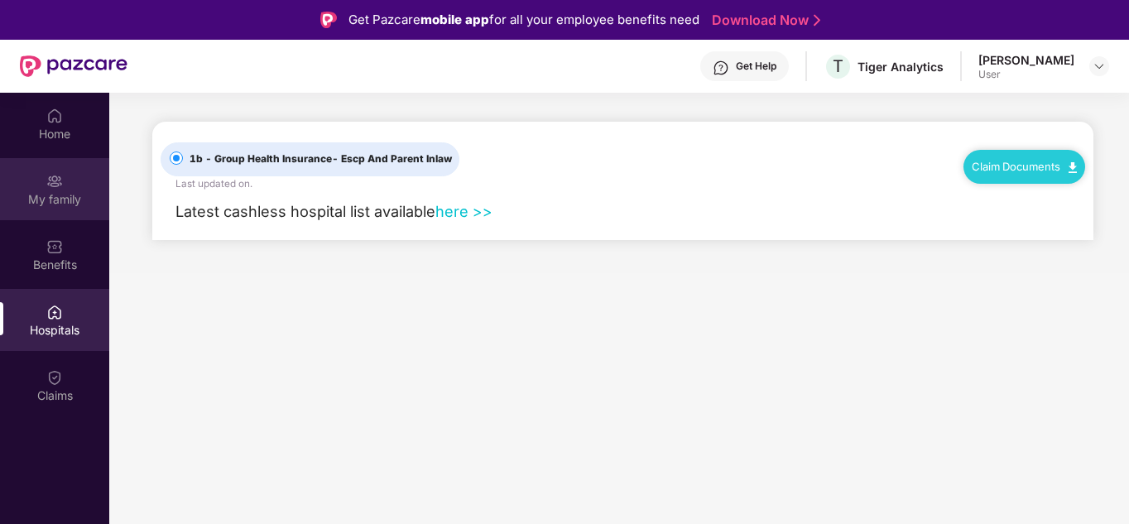
click at [57, 180] on img at bounding box center [54, 181] width 17 height 17
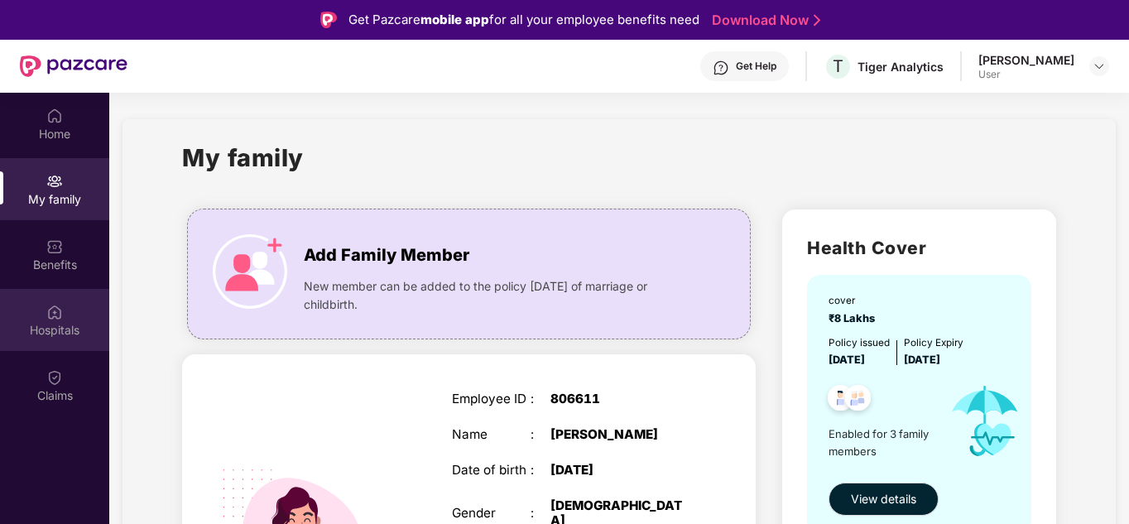
click at [65, 315] on div "Hospitals" at bounding box center [54, 320] width 109 height 62
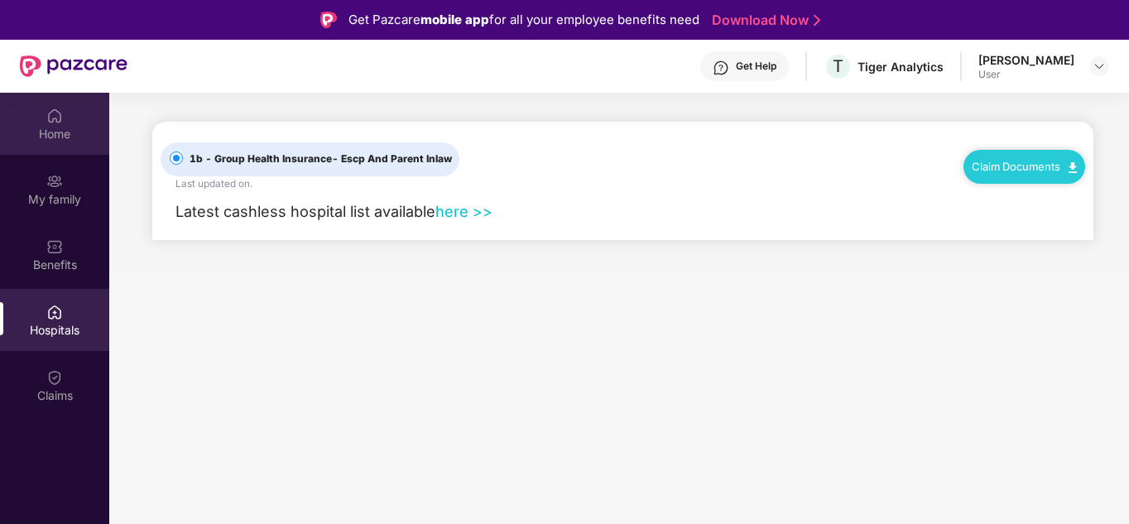
click at [63, 128] on div "Home" at bounding box center [54, 134] width 109 height 17
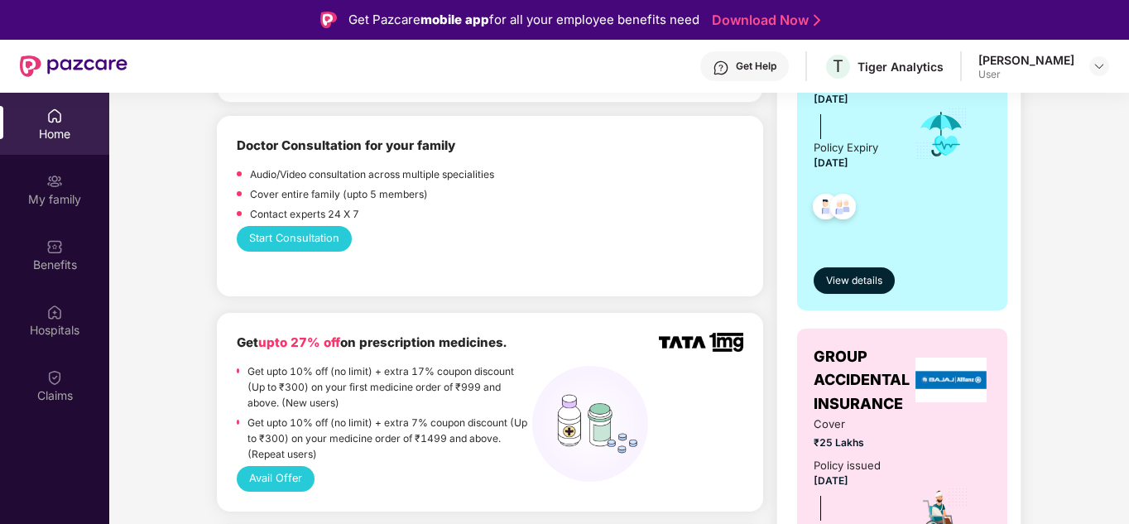
scroll to position [431, 0]
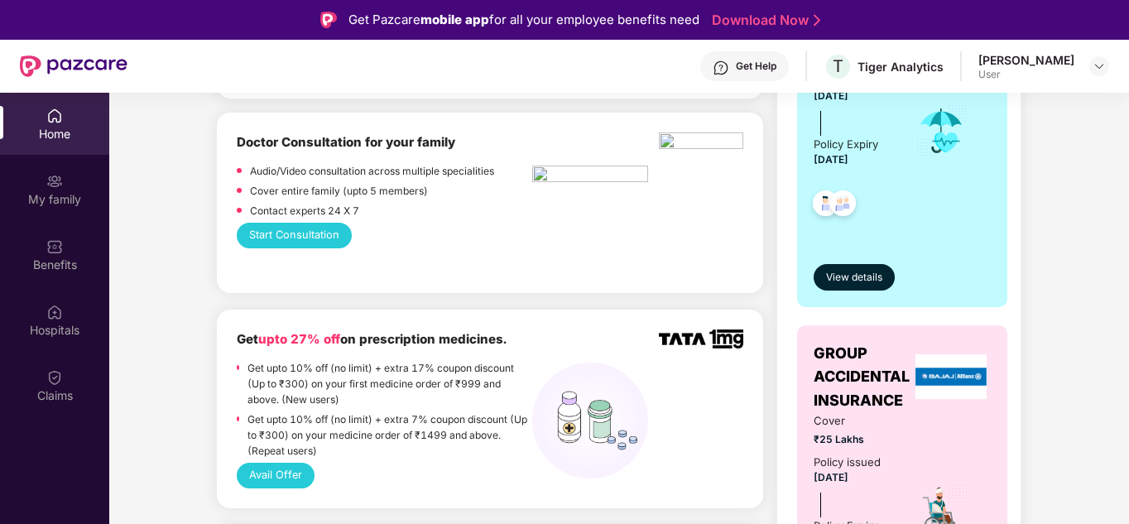
click at [306, 223] on button "Start Consultation" at bounding box center [294, 235] width 115 height 25
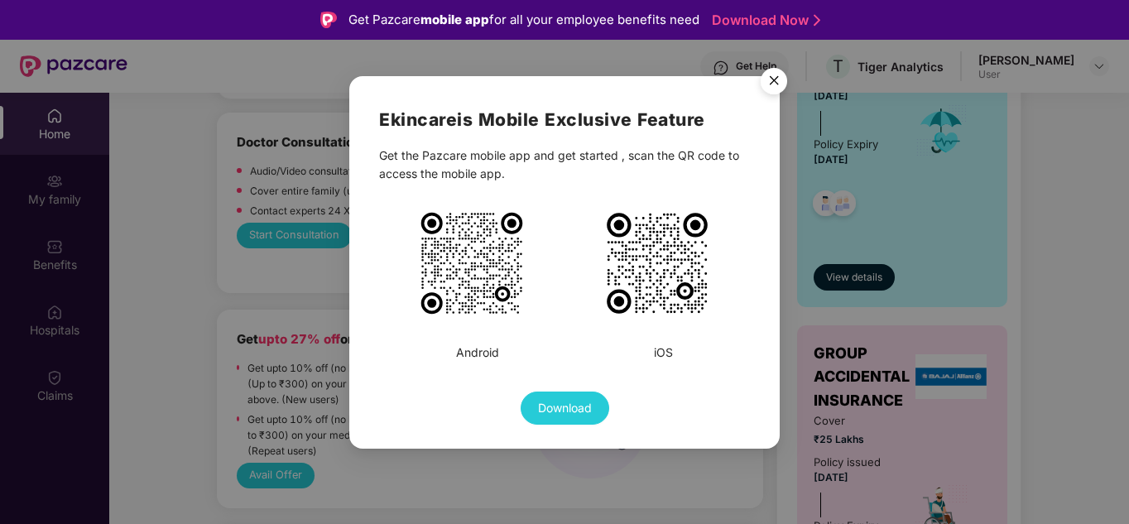
click at [778, 76] on img "Close" at bounding box center [774, 83] width 46 height 46
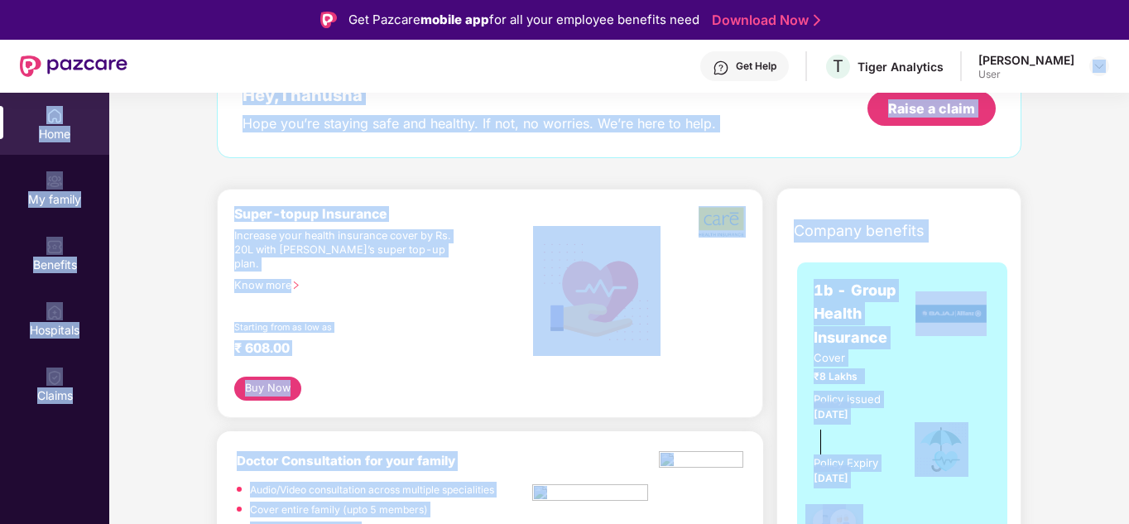
drag, startPoint x: 1125, startPoint y: 178, endPoint x: 1127, endPoint y: 50, distance: 128.3
click at [1127, 50] on div "Get Pazcare mobile app for all your employee benefits need Download Now Get Hel…" at bounding box center [564, 308] width 1129 height 617
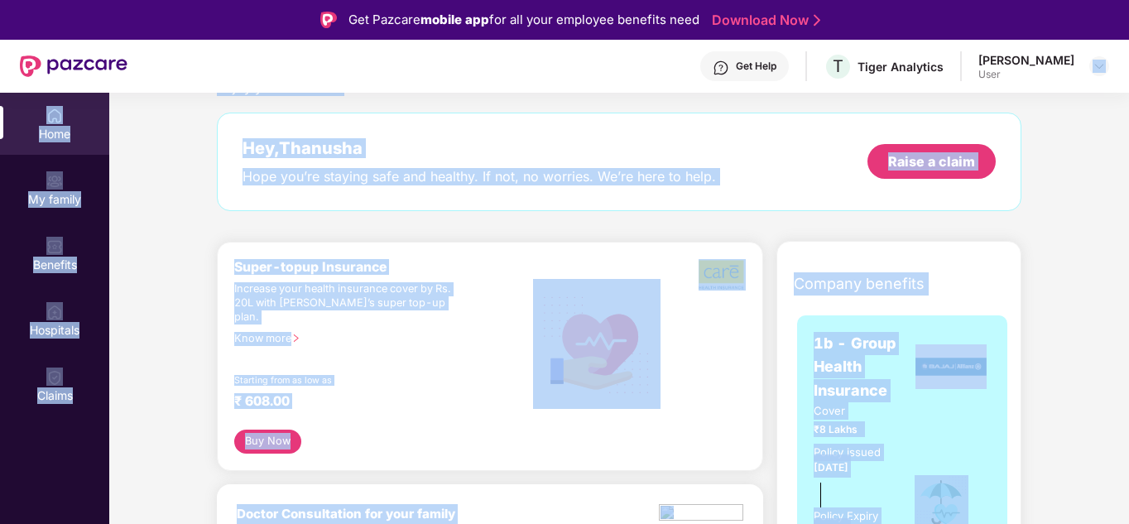
click at [580, 135] on div "Hey, Thanusha Hope you’re staying safe and healthy. If not, no worries. We’re h…" at bounding box center [619, 162] width 805 height 99
